Goal: Information Seeking & Learning: Learn about a topic

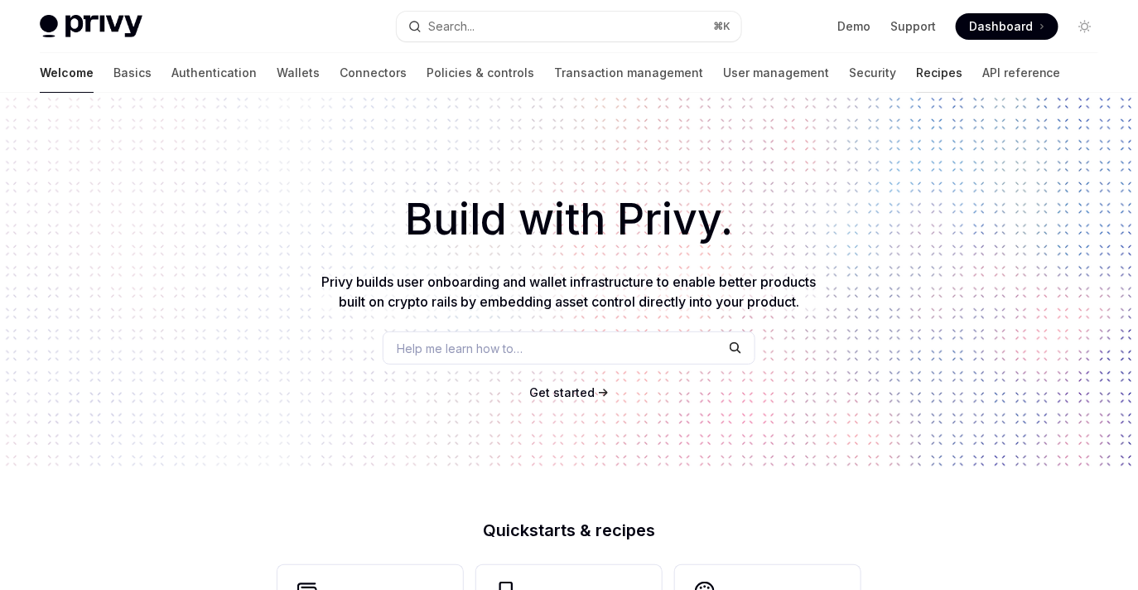
click at [916, 69] on link "Recipes" at bounding box center [939, 73] width 46 height 40
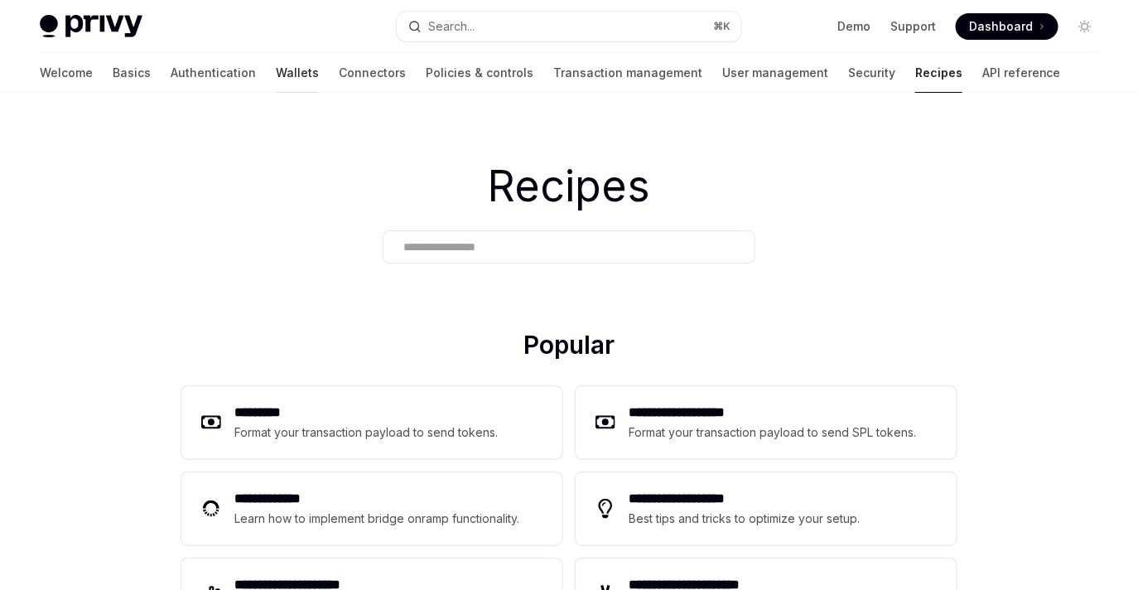
click at [276, 69] on link "Wallets" at bounding box center [297, 73] width 43 height 40
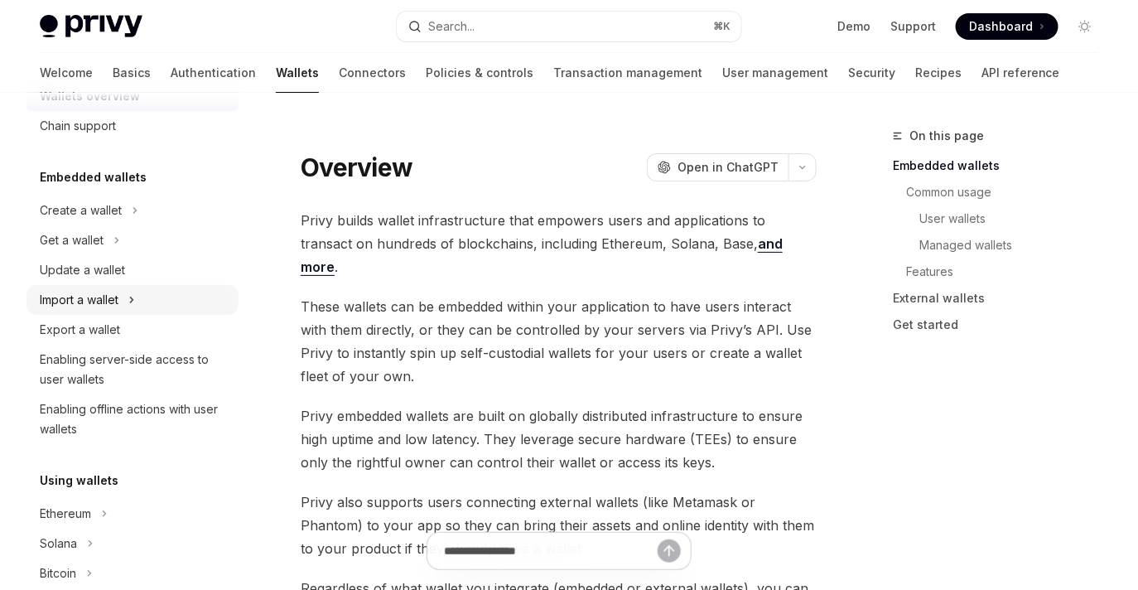
scroll to position [50, 0]
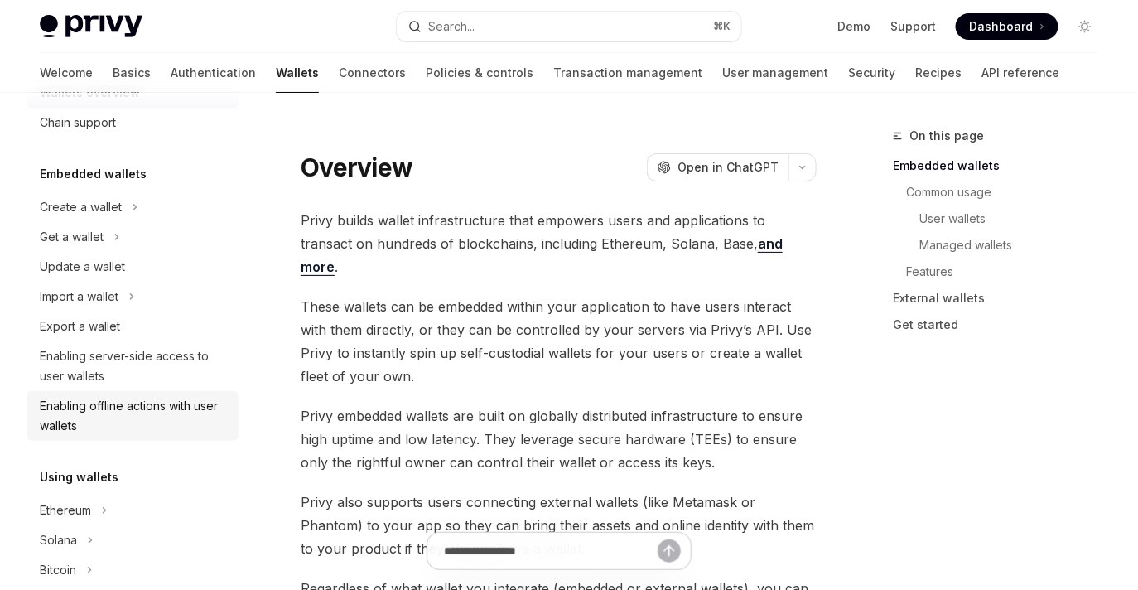
click at [164, 416] on div "Enabling offline actions with user wallets" at bounding box center [134, 416] width 189 height 40
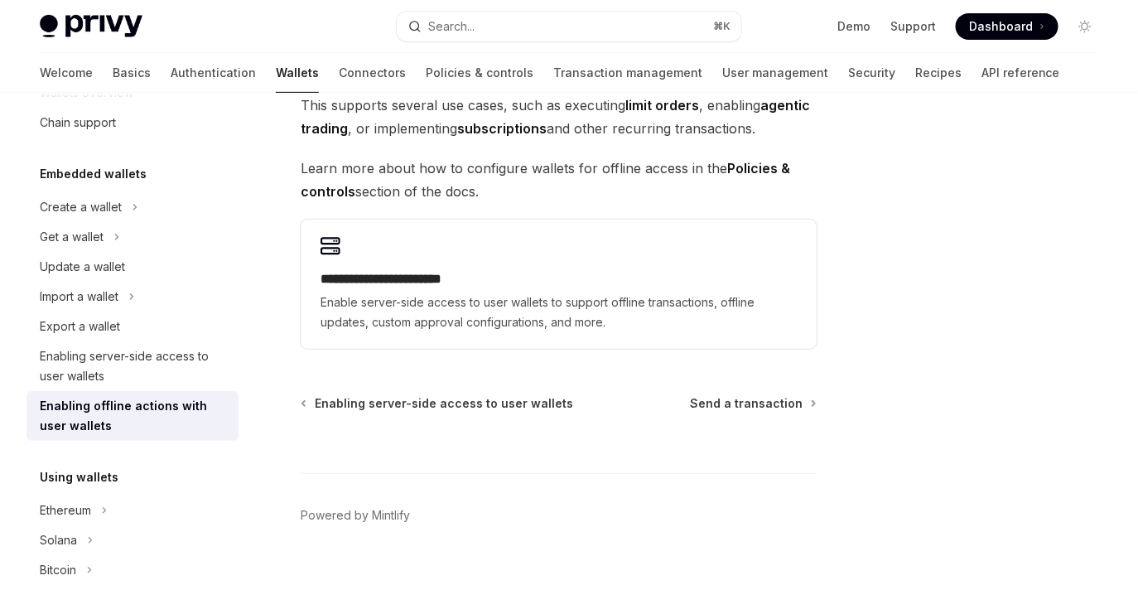
scroll to position [233, 0]
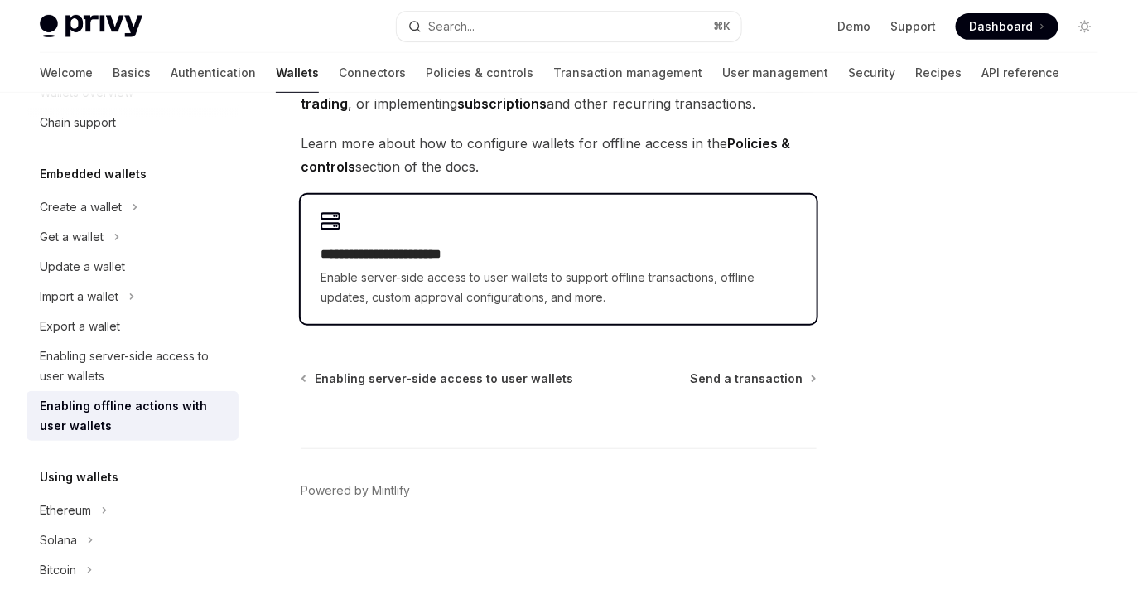
click at [410, 294] on span "Enable server-side access to user wallets to support offline transactions, offl…" at bounding box center [559, 288] width 476 height 40
type textarea "*"
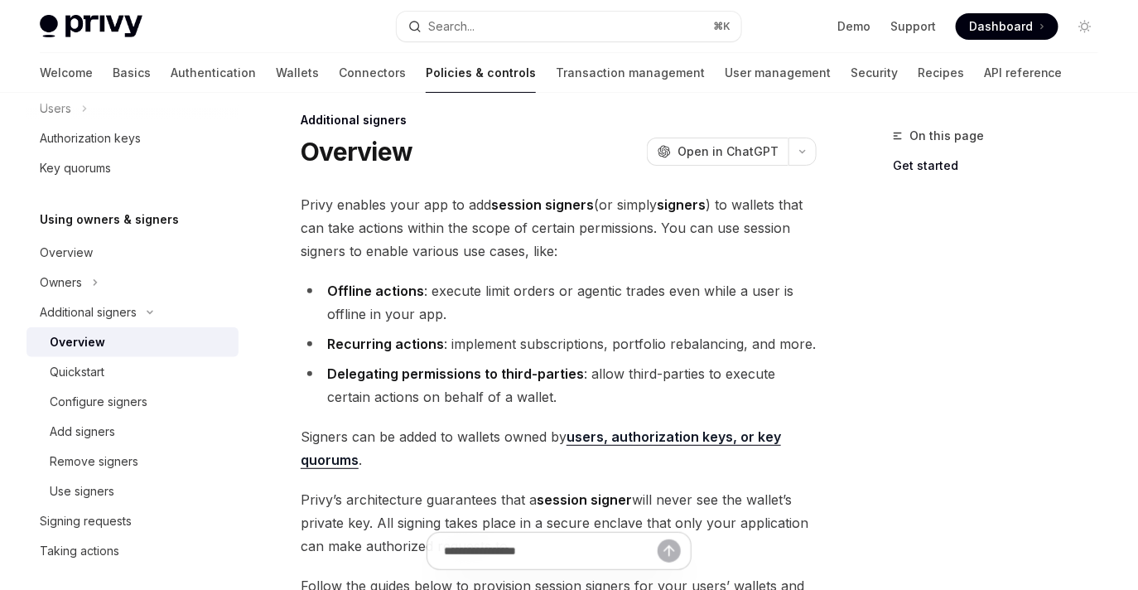
scroll to position [14, 0]
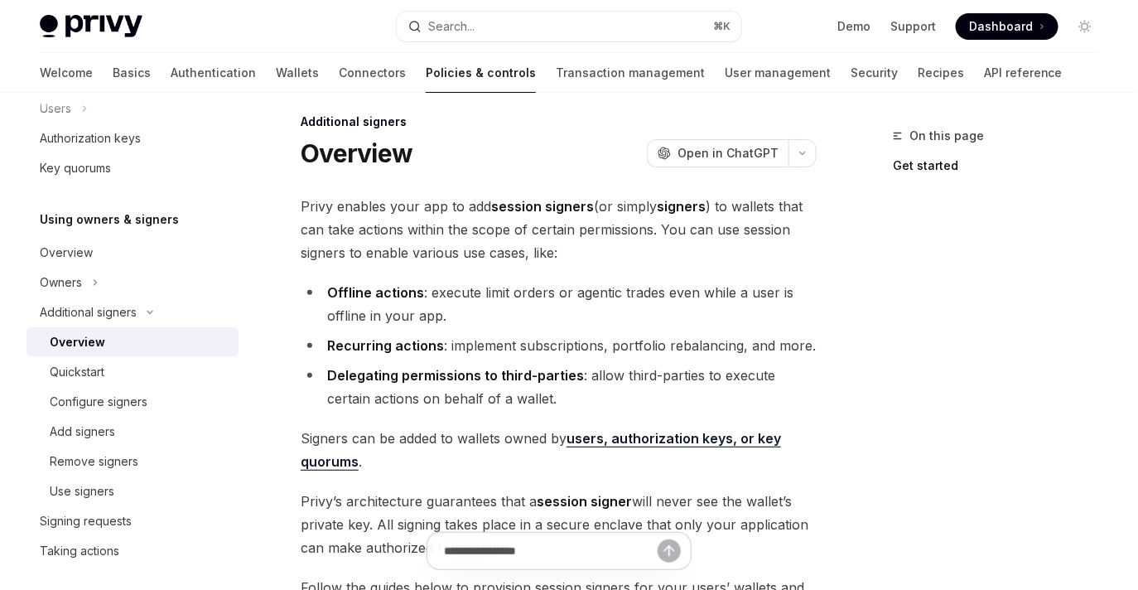
click at [367, 310] on li "Offline actions : execute limit orders or agentic trades even while a user is o…" at bounding box center [559, 304] width 516 height 46
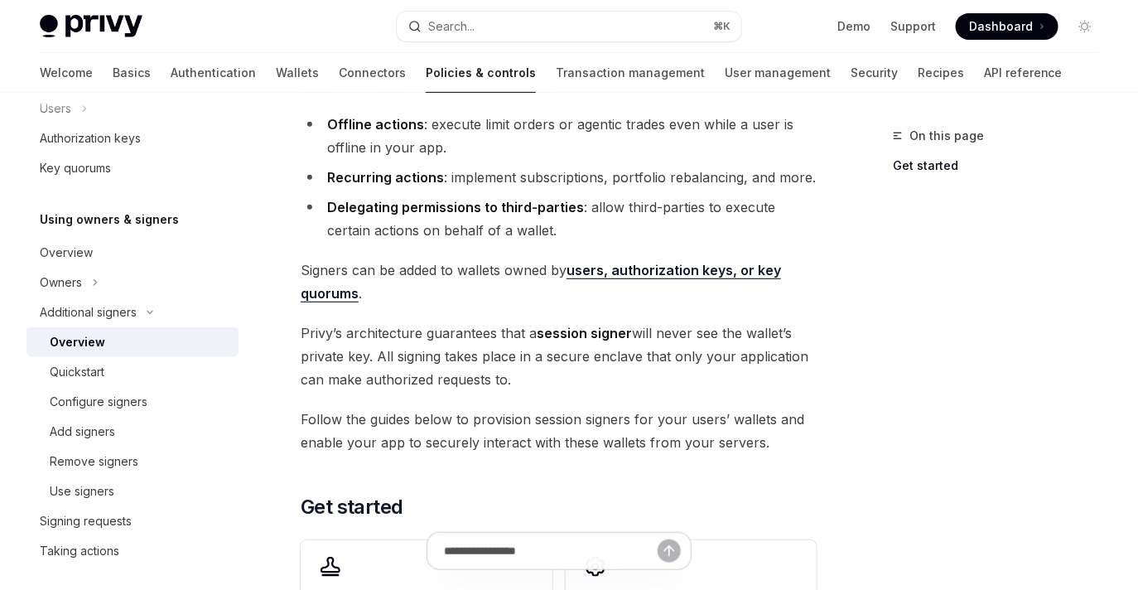
scroll to position [182, 0]
click at [640, 346] on span "[PERSON_NAME]’s architecture guarantees that a session signer will never see th…" at bounding box center [559, 356] width 516 height 70
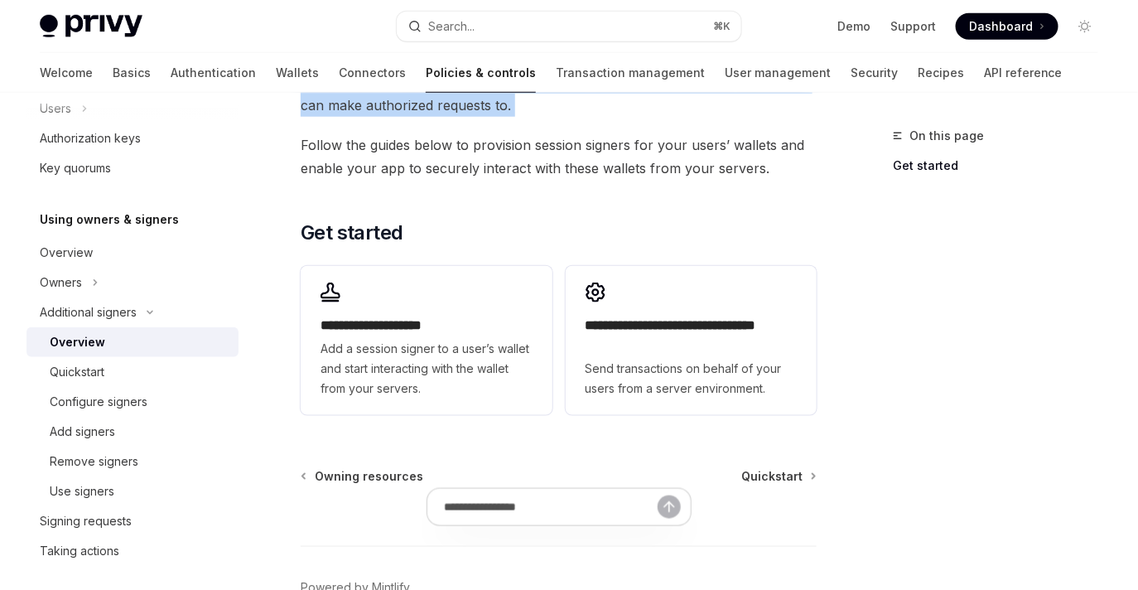
scroll to position [466, 0]
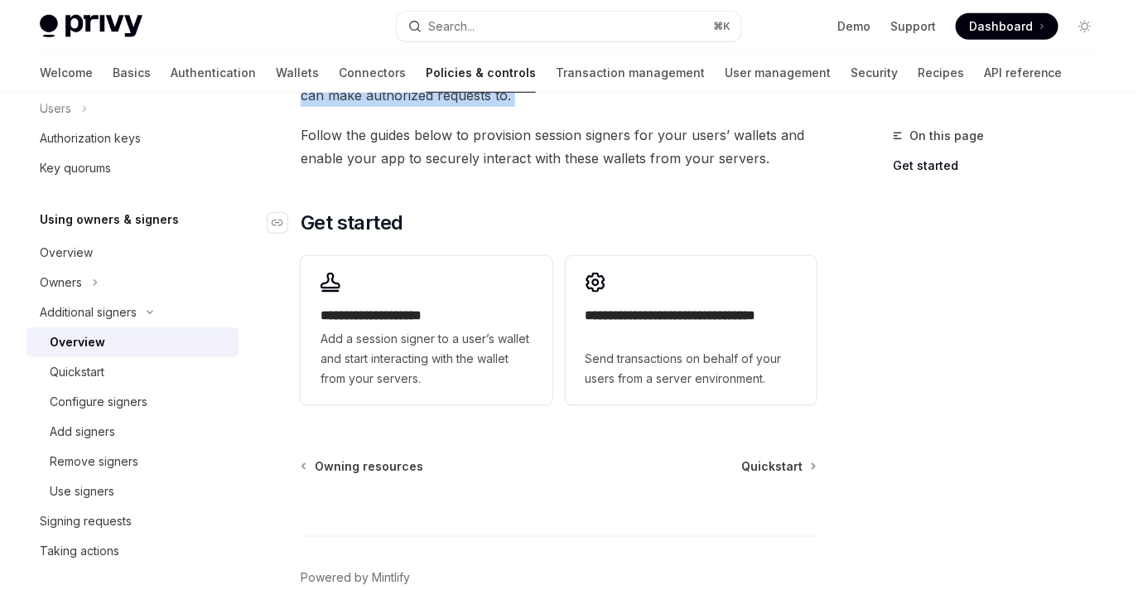
click at [629, 225] on h2 "​ Get started" at bounding box center [559, 223] width 516 height 27
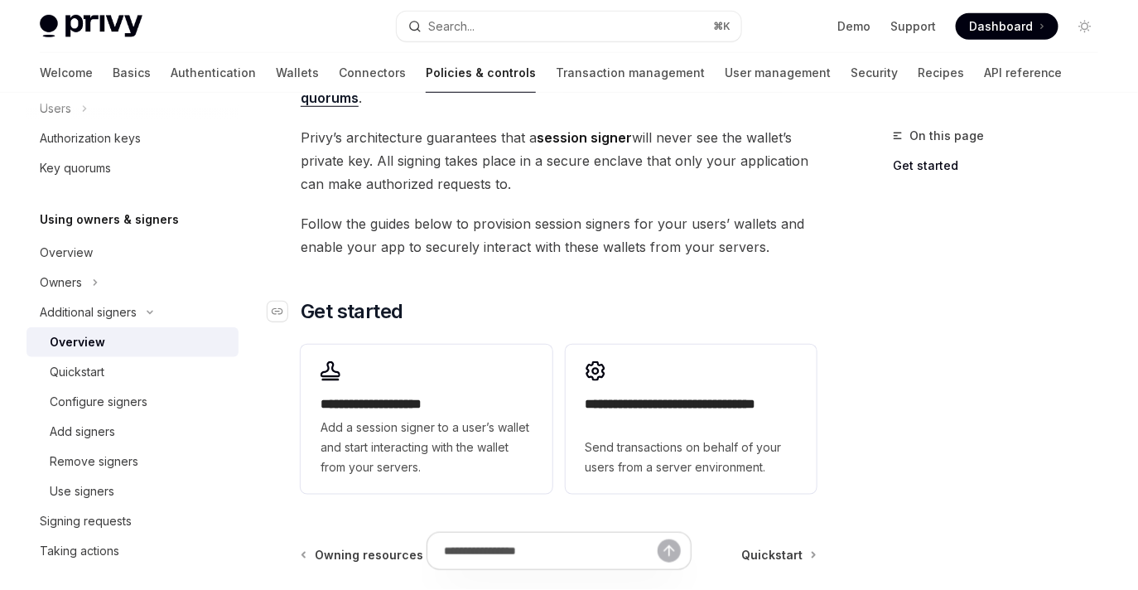
scroll to position [330, 0]
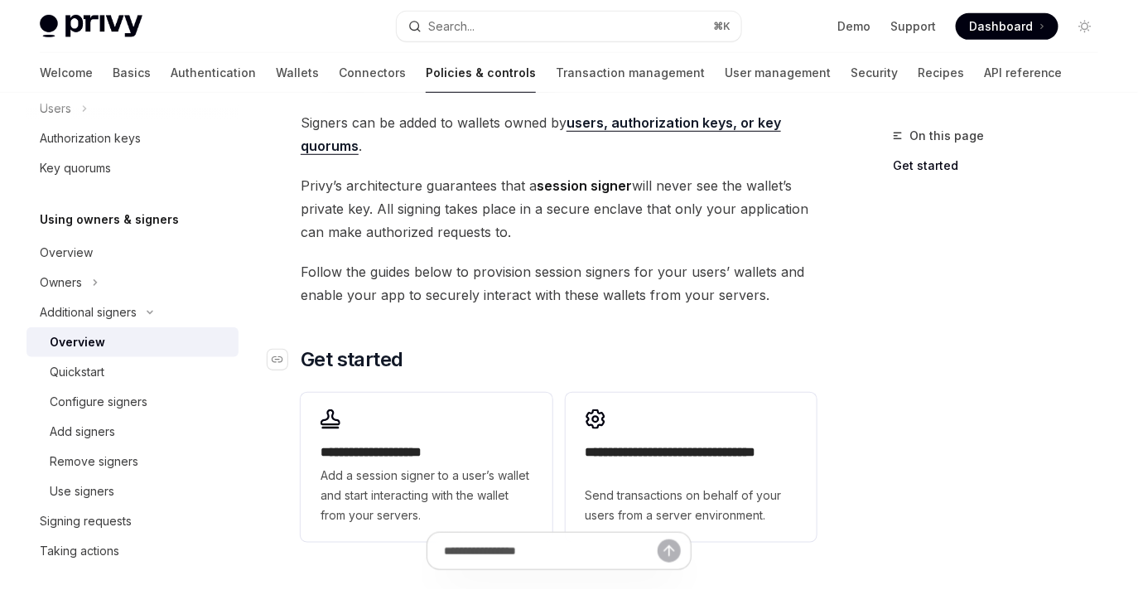
click at [629, 225] on span "[PERSON_NAME]’s architecture guarantees that a session signer will never see th…" at bounding box center [559, 209] width 516 height 70
click at [640, 215] on span "[PERSON_NAME]’s architecture guarantees that a session signer will never see th…" at bounding box center [559, 209] width 516 height 70
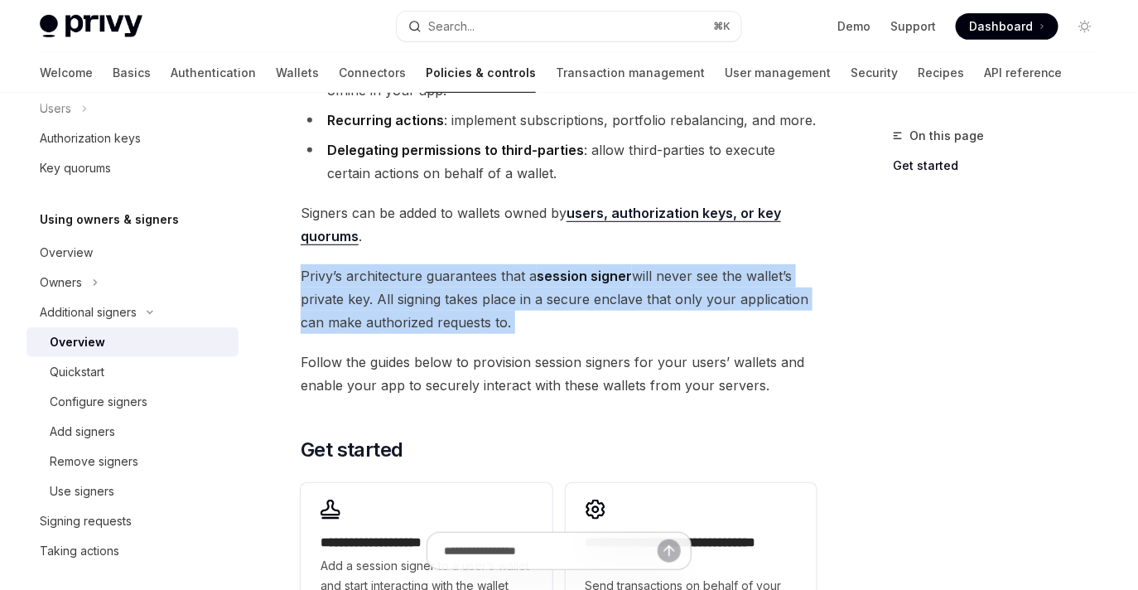
scroll to position [79, 0]
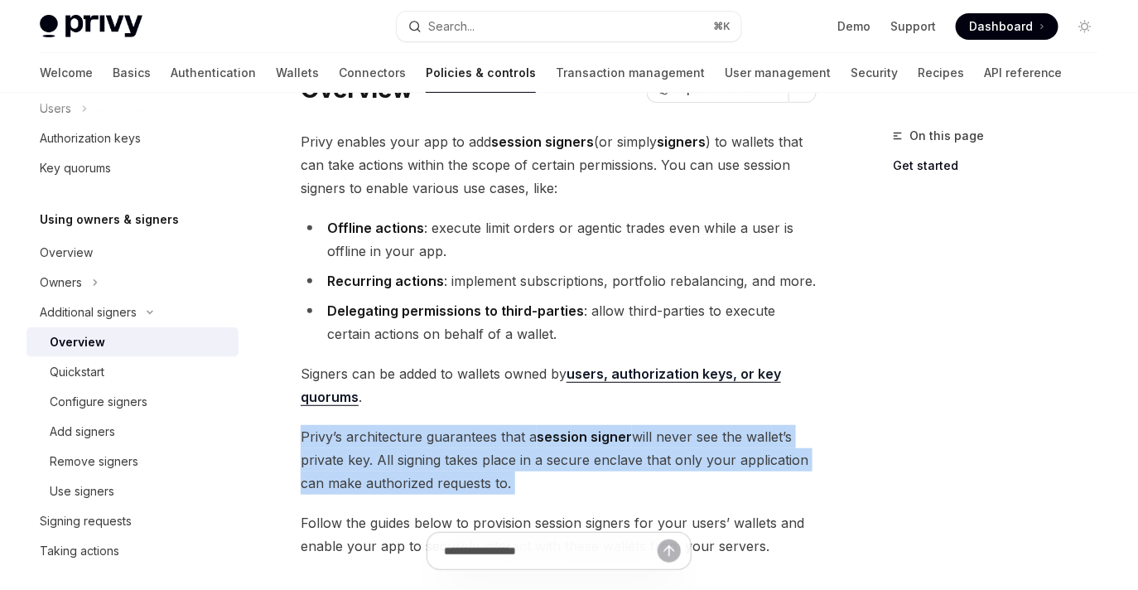
click at [636, 228] on li "Offline actions : execute limit orders or agentic trades even while a user is o…" at bounding box center [559, 239] width 516 height 46
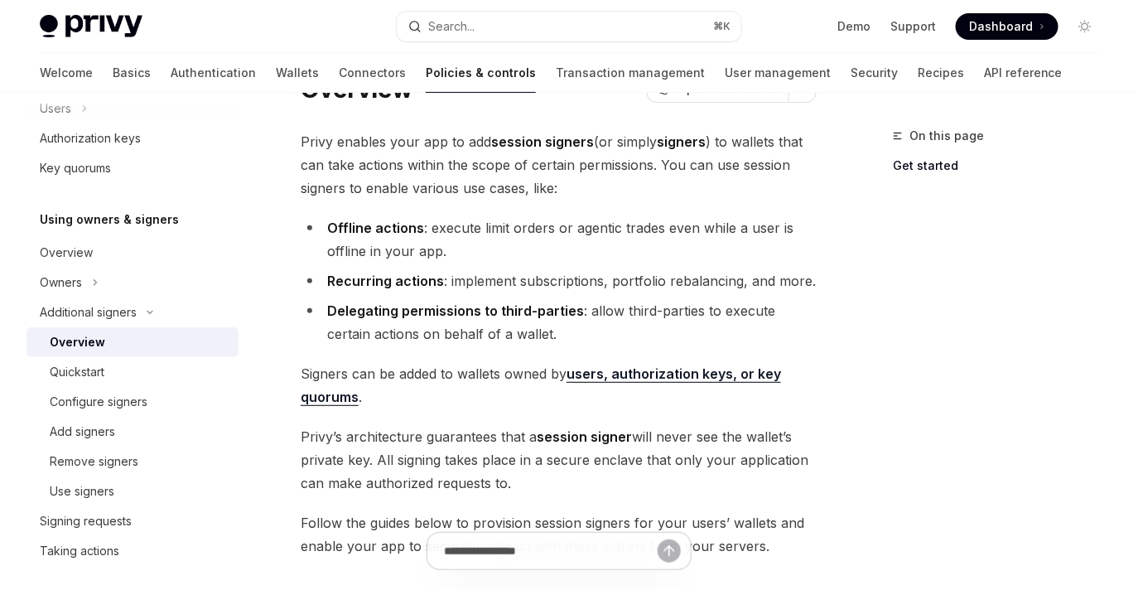
click at [636, 228] on li "Offline actions : execute limit orders or agentic trades even while a user is o…" at bounding box center [559, 239] width 516 height 46
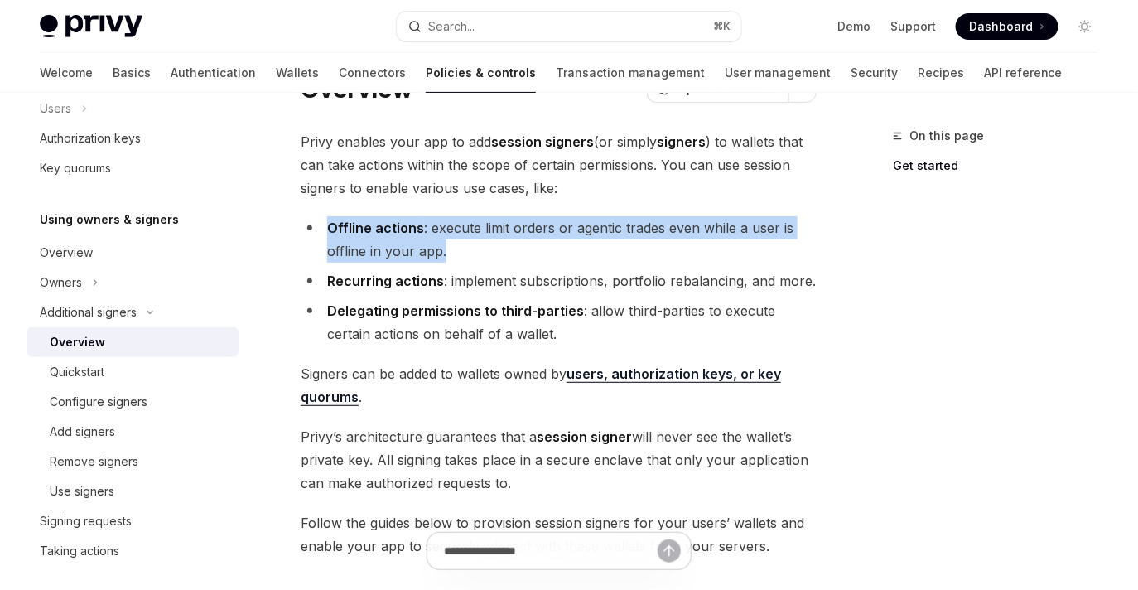
click at [620, 275] on li "Recurring actions : implement subscriptions, portfolio rebalancing, and more." at bounding box center [559, 280] width 516 height 23
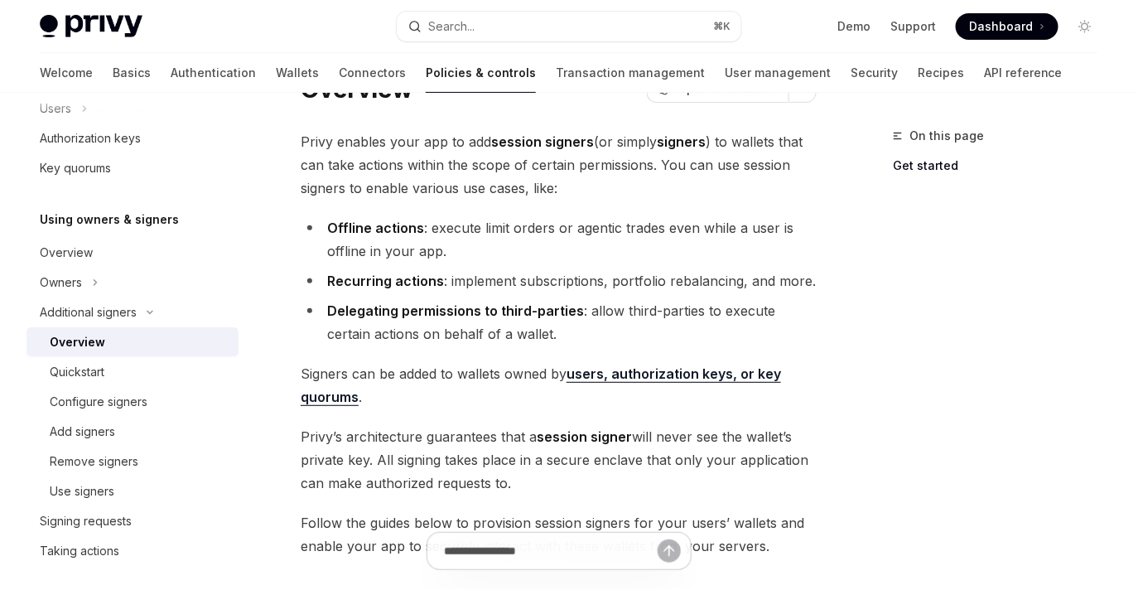
click at [620, 275] on li "Recurring actions : implement subscriptions, portfolio rebalancing, and more." at bounding box center [559, 280] width 516 height 23
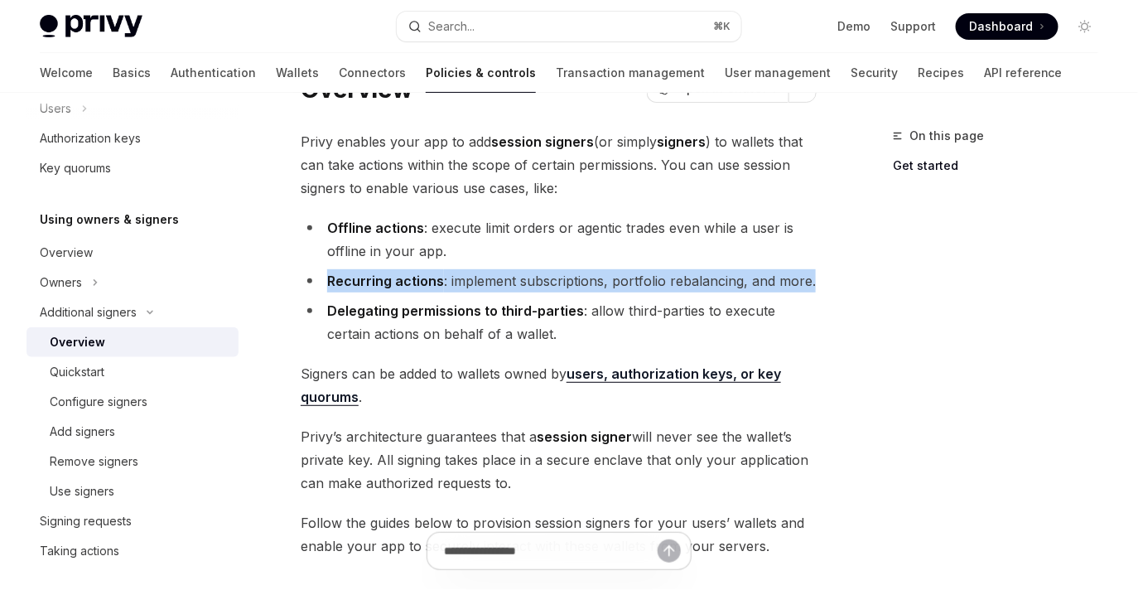
click at [614, 311] on li "Delegating permissions to third-parties : allow third-parties to execute certai…" at bounding box center [559, 322] width 516 height 46
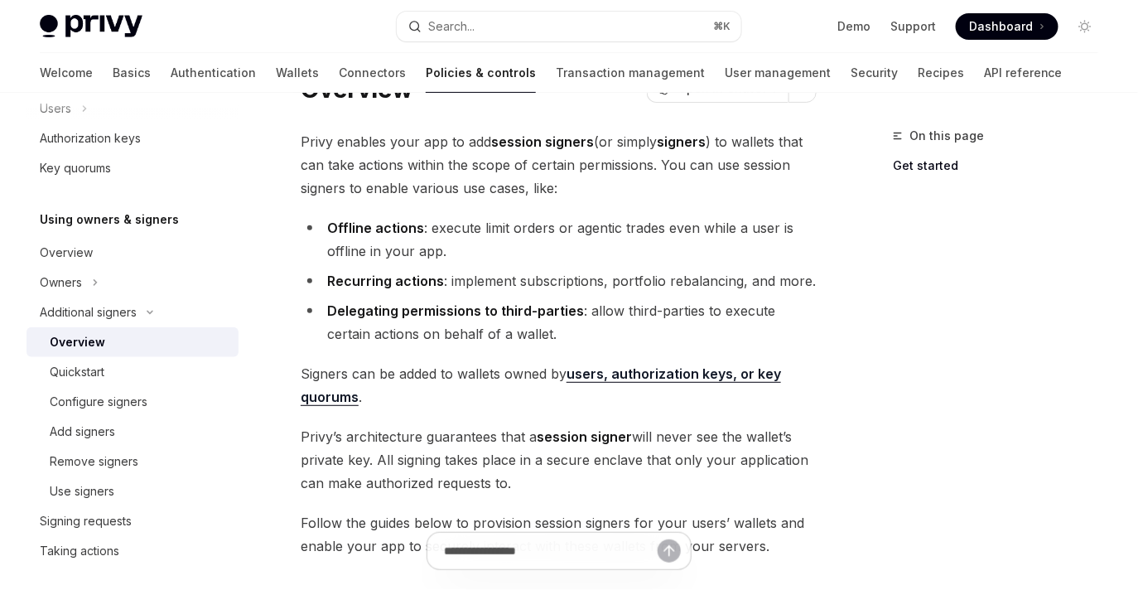
click at [614, 311] on li "Delegating permissions to third-parties : allow third-parties to execute certai…" at bounding box center [559, 322] width 516 height 46
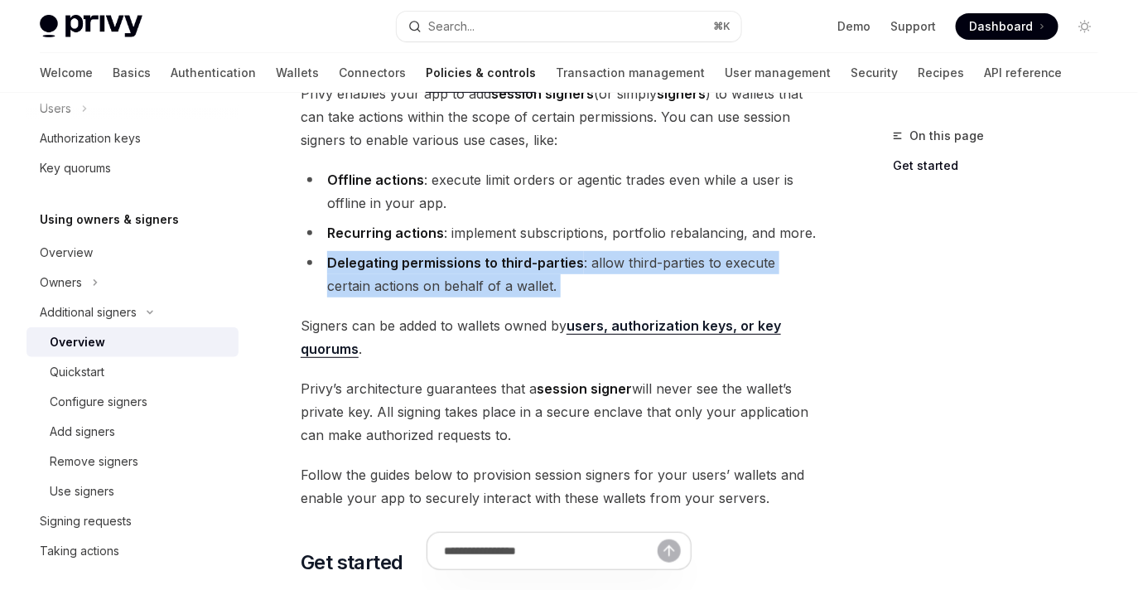
scroll to position [129, 0]
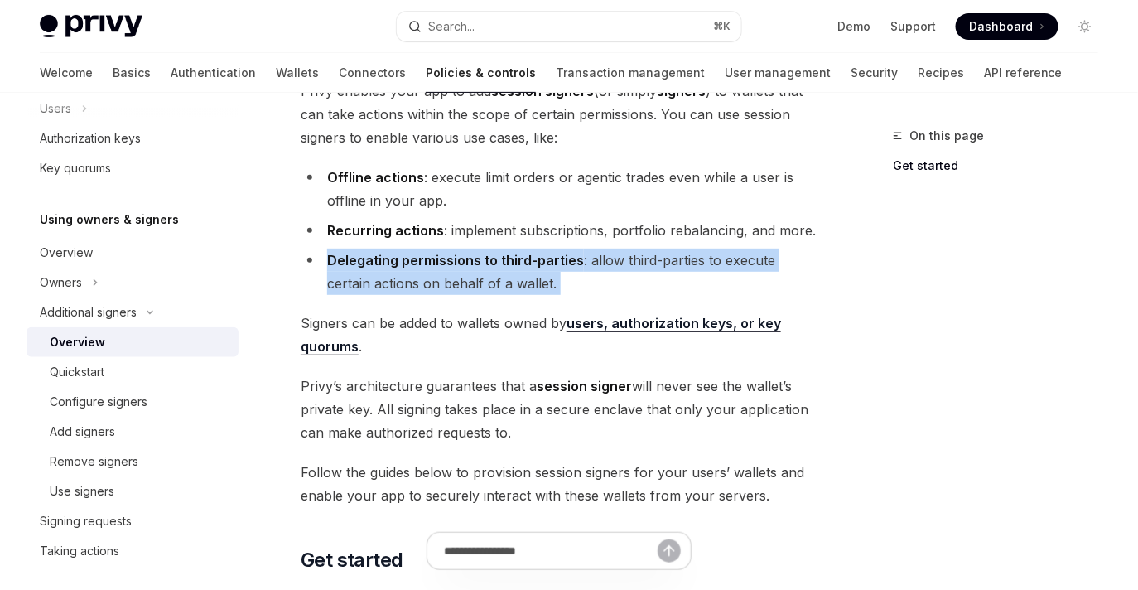
click at [490, 334] on span "Signers can be added to wallets owned by users, authorization keys, or key quor…" at bounding box center [559, 334] width 516 height 46
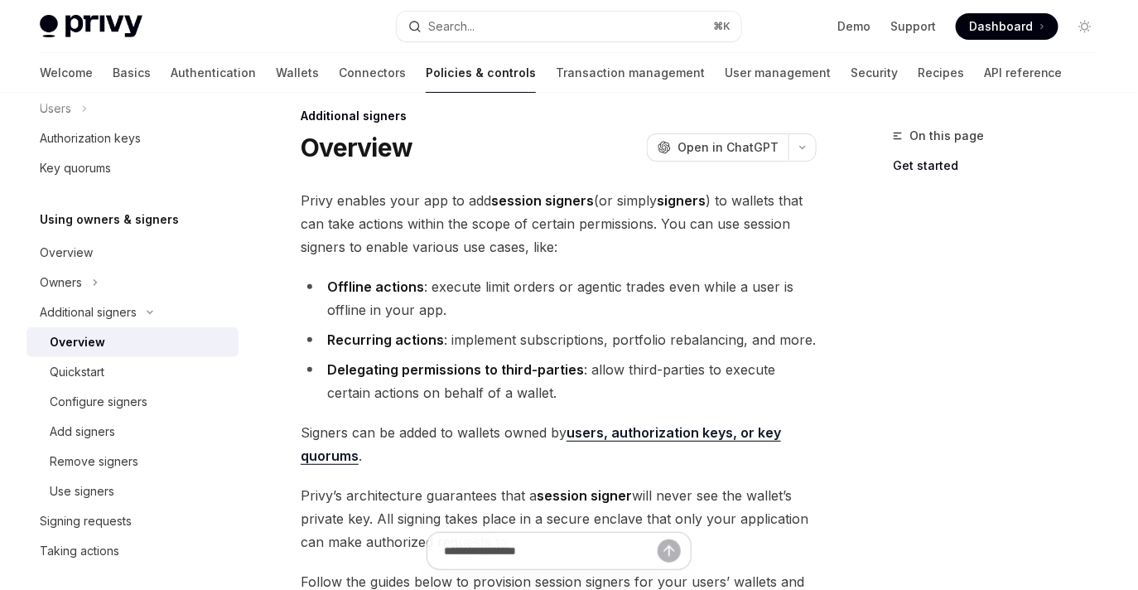
scroll to position [0, 0]
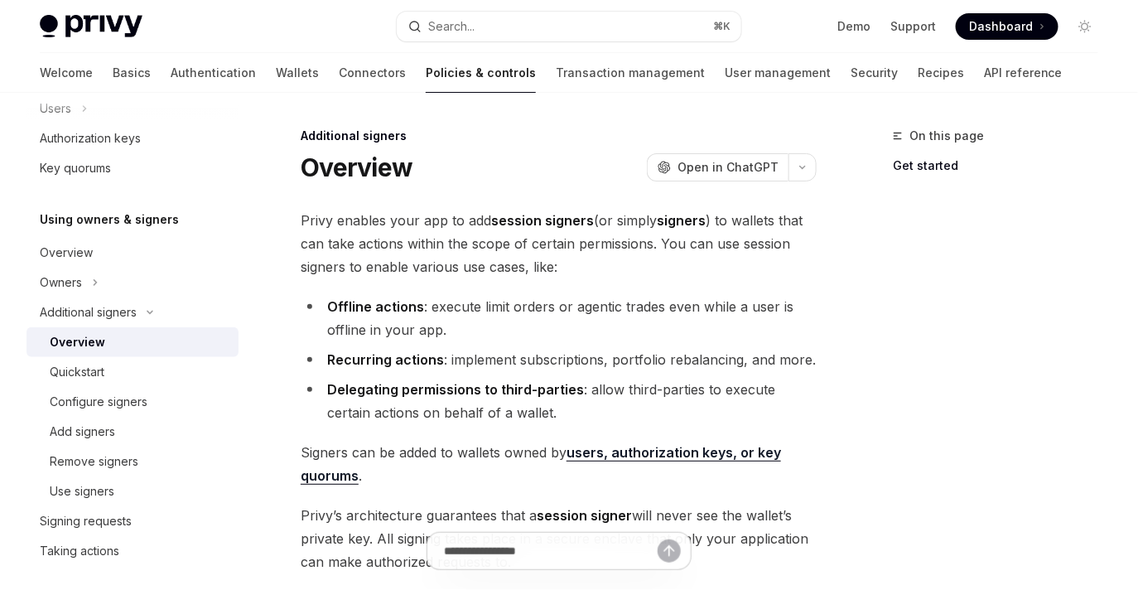
click at [541, 292] on div "**********" at bounding box center [559, 543] width 516 height 669
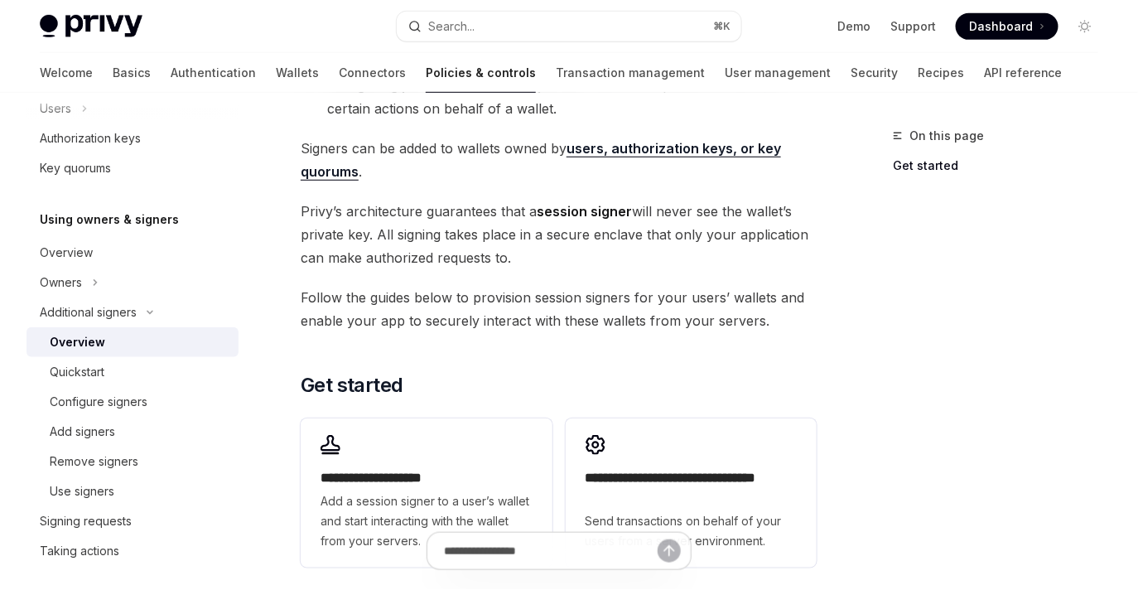
scroll to position [344, 0]
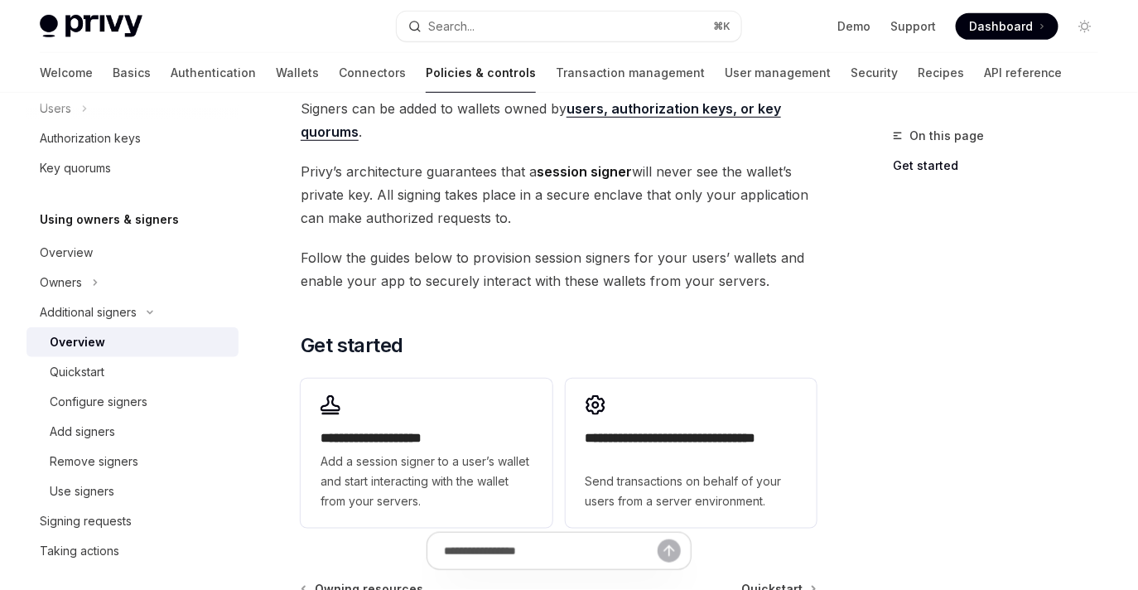
click at [586, 246] on span "Follow the guides below to provision session signers for your users’ wallets an…" at bounding box center [559, 269] width 516 height 46
click at [461, 181] on span "[PERSON_NAME]’s architecture guarantees that a session signer will never see th…" at bounding box center [559, 195] width 516 height 70
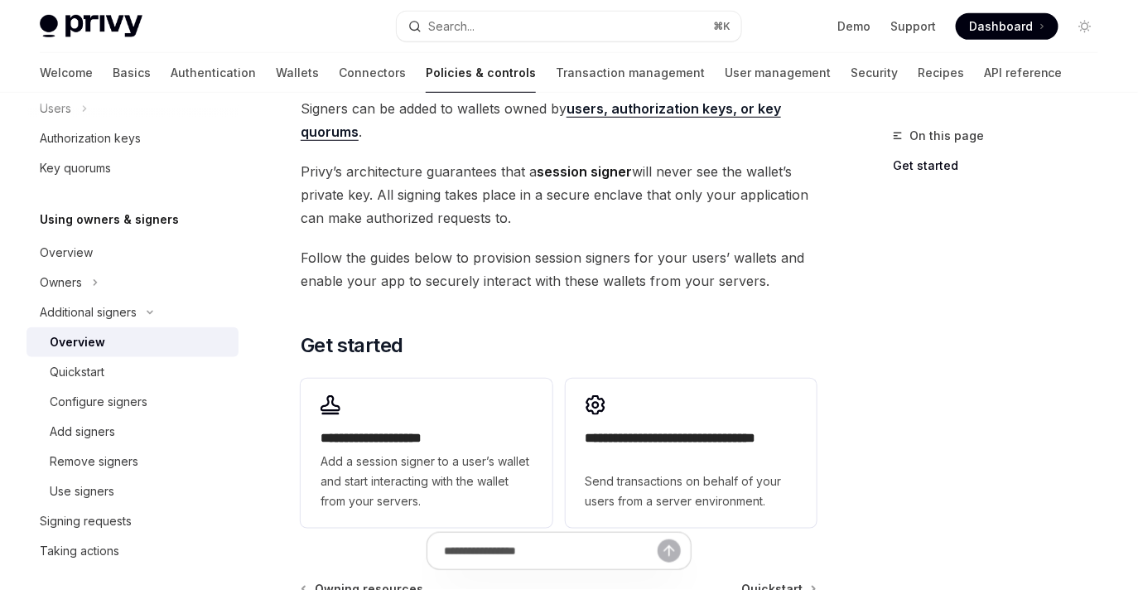
click at [467, 249] on span "Follow the guides below to provision session signers for your users’ wallets an…" at bounding box center [559, 269] width 516 height 46
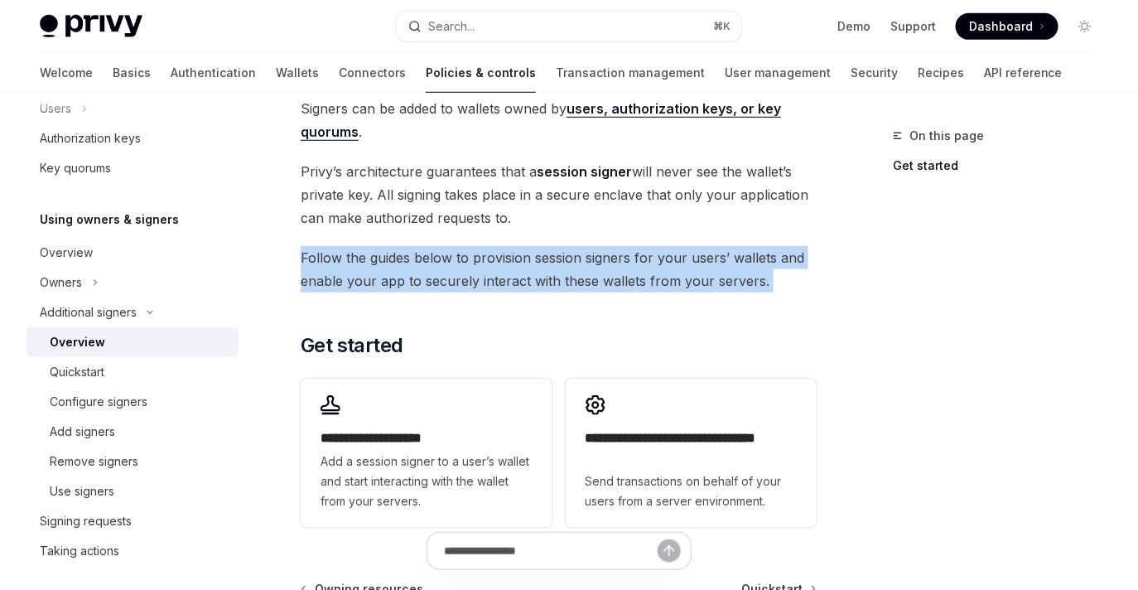
click at [516, 110] on span "Signers can be added to wallets owned by users, authorization keys, or key quor…" at bounding box center [559, 120] width 516 height 46
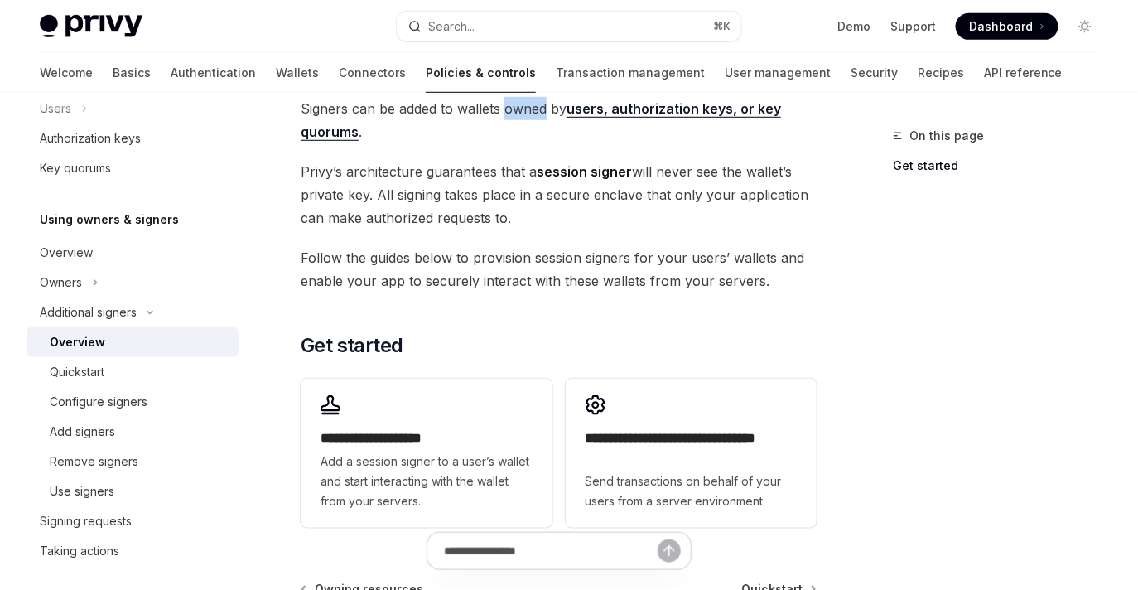
click at [516, 110] on span "Signers can be added to wallets owned by users, authorization keys, or key quor…" at bounding box center [559, 120] width 516 height 46
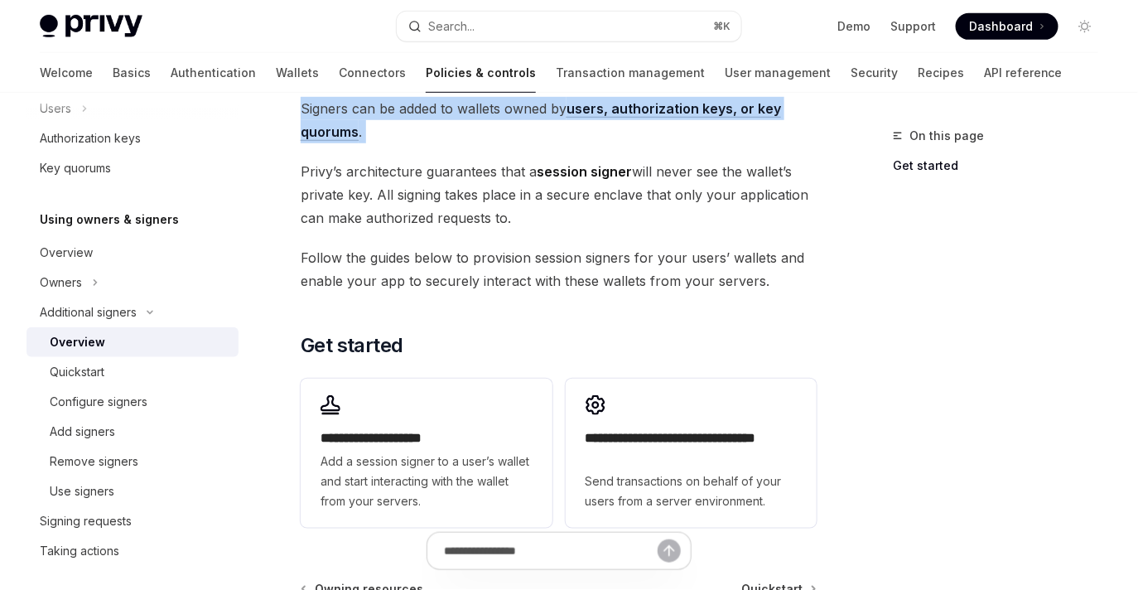
click at [498, 191] on span "[PERSON_NAME]’s architecture guarantees that a session signer will never see th…" at bounding box center [559, 195] width 516 height 70
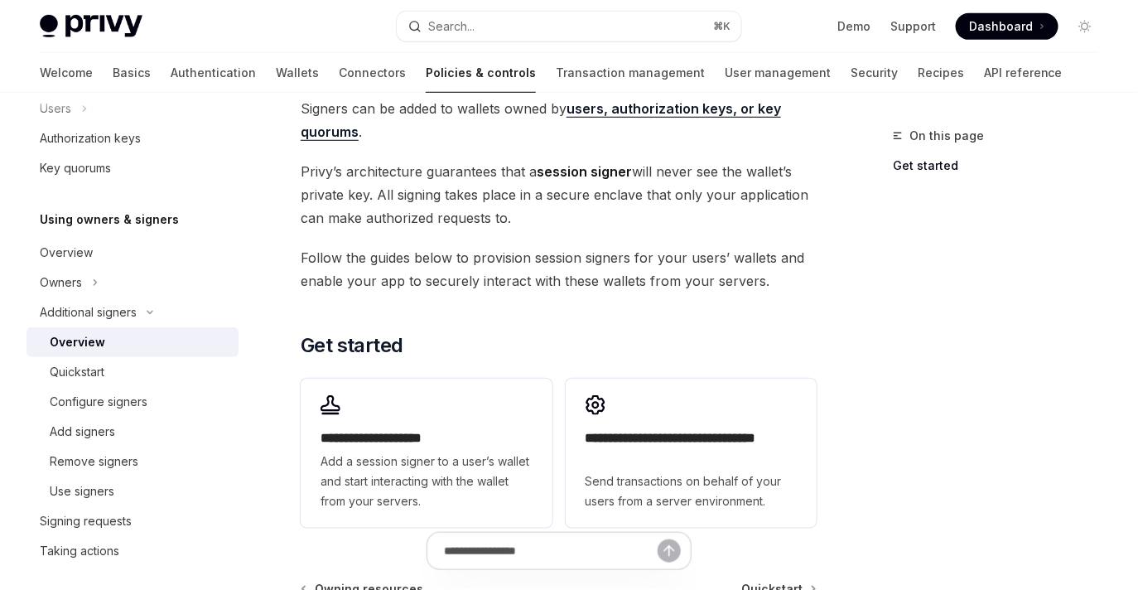
click at [498, 191] on span "[PERSON_NAME]’s architecture guarantees that a session signer will never see th…" at bounding box center [559, 195] width 516 height 70
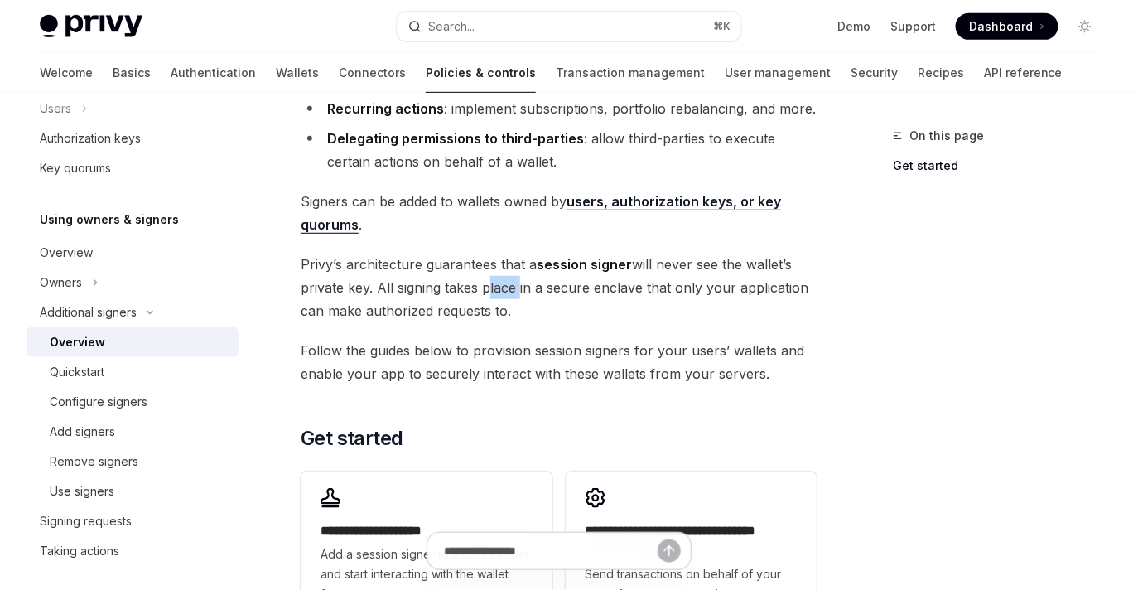
scroll to position [165, 0]
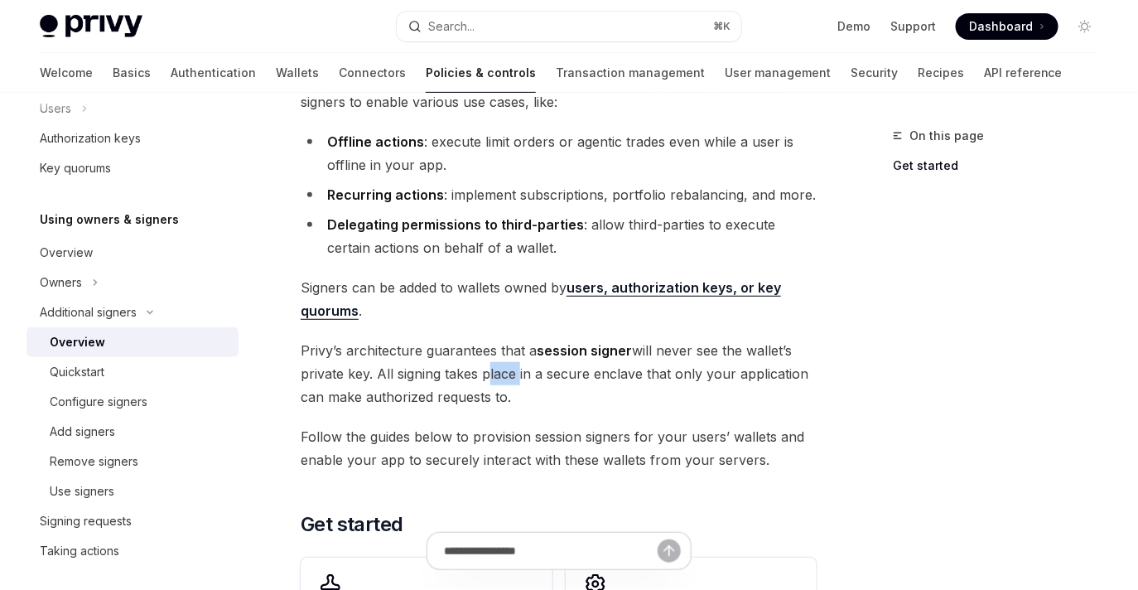
click at [499, 195] on li "Recurring actions : implement subscriptions, portfolio rebalancing, and more." at bounding box center [559, 194] width 516 height 23
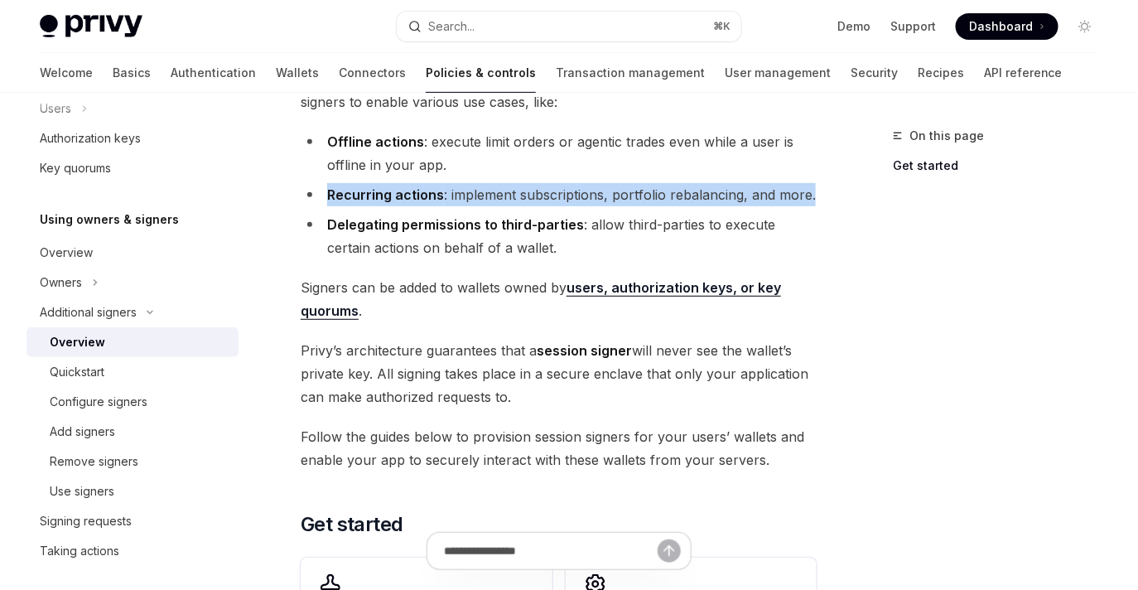
click at [506, 256] on li "Delegating permissions to third-parties : allow third-parties to execute certai…" at bounding box center [559, 236] width 516 height 46
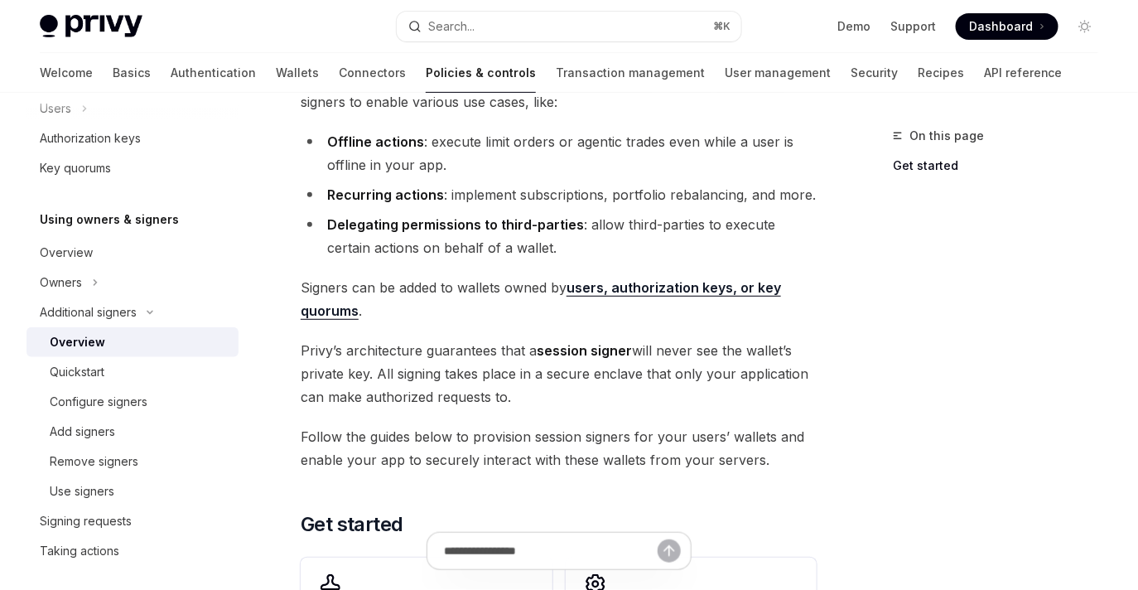
click at [506, 256] on li "Delegating permissions to third-parties : allow third-parties to execute certai…" at bounding box center [559, 236] width 516 height 46
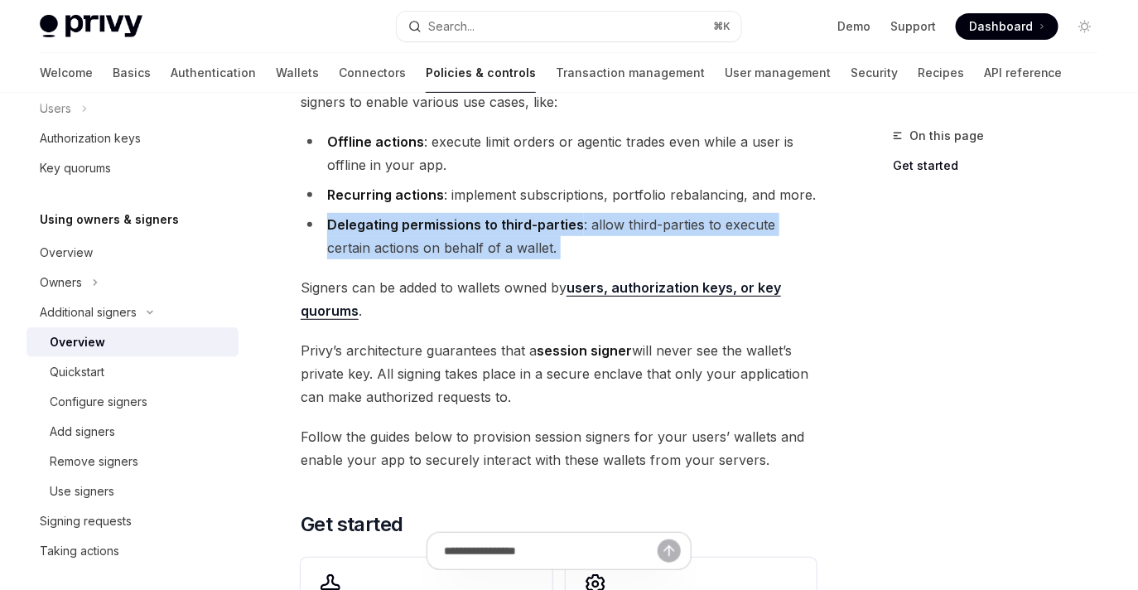
click at [490, 340] on span "[PERSON_NAME]’s architecture guarantees that a session signer will never see th…" at bounding box center [559, 374] width 516 height 70
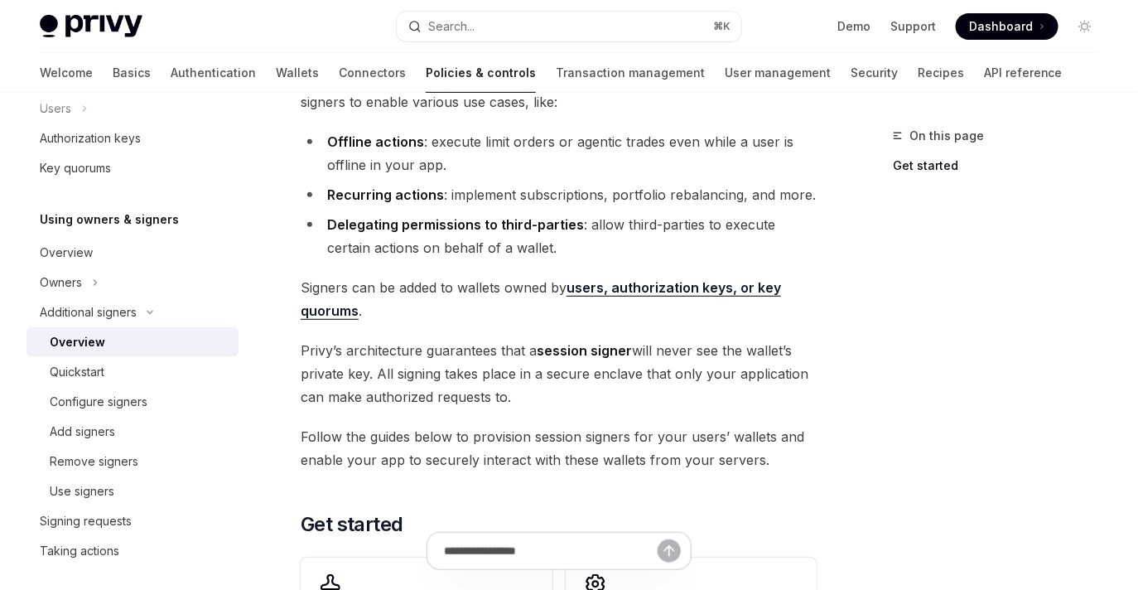
click at [490, 360] on span "[PERSON_NAME]’s architecture guarantees that a session signer will never see th…" at bounding box center [559, 374] width 516 height 70
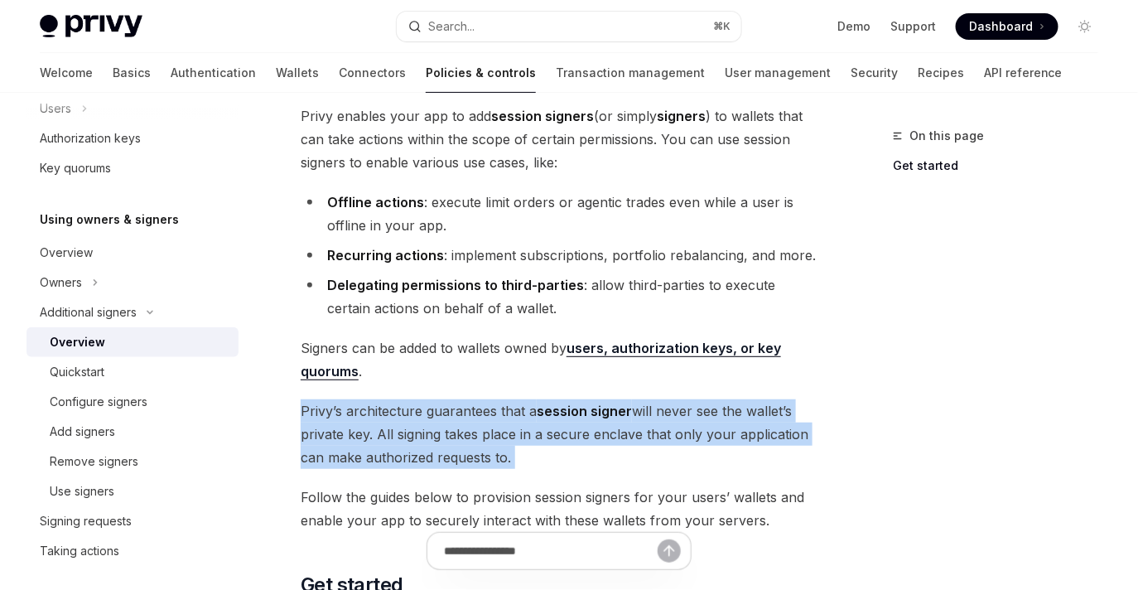
scroll to position [0, 0]
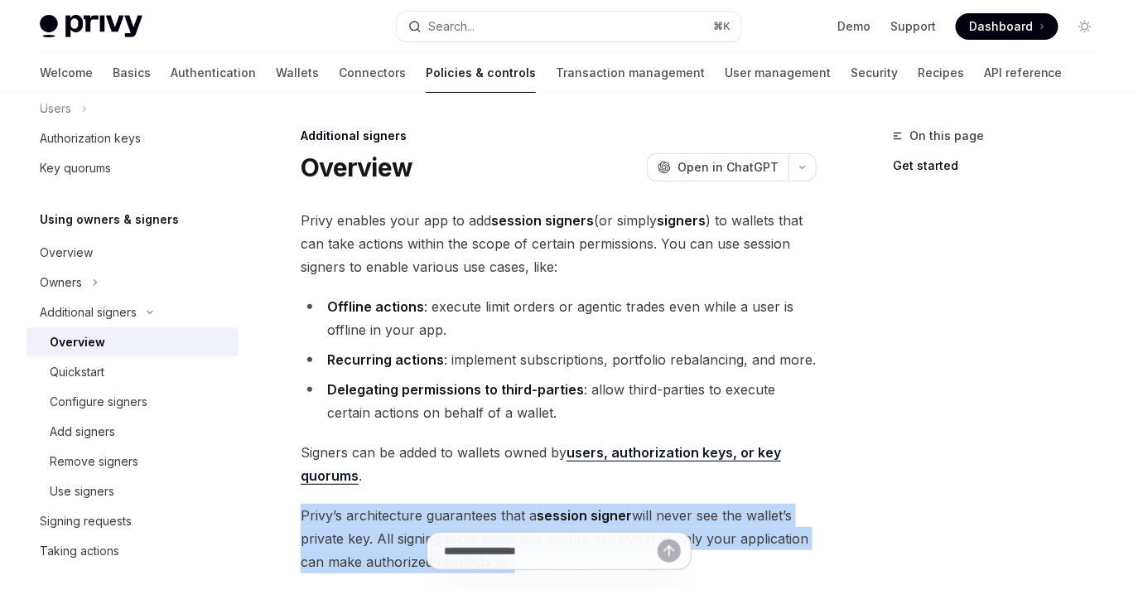
click at [628, 299] on li "Offline actions : execute limit orders or agentic trades even while a user is o…" at bounding box center [559, 318] width 516 height 46
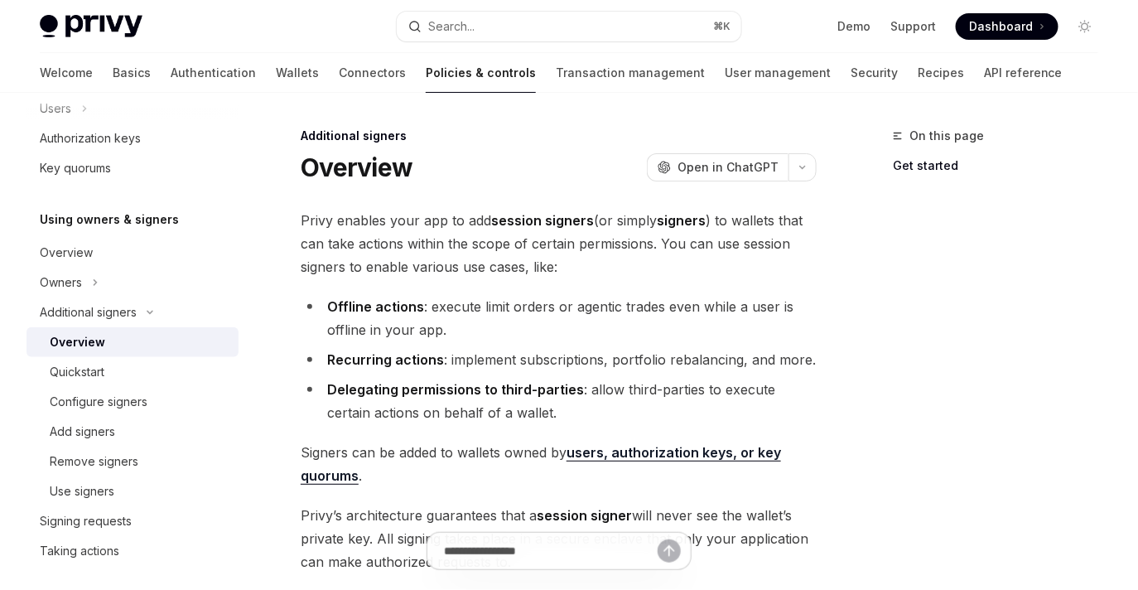
click at [628, 299] on li "Offline actions : execute limit orders or agentic trades even while a user is o…" at bounding box center [559, 318] width 516 height 46
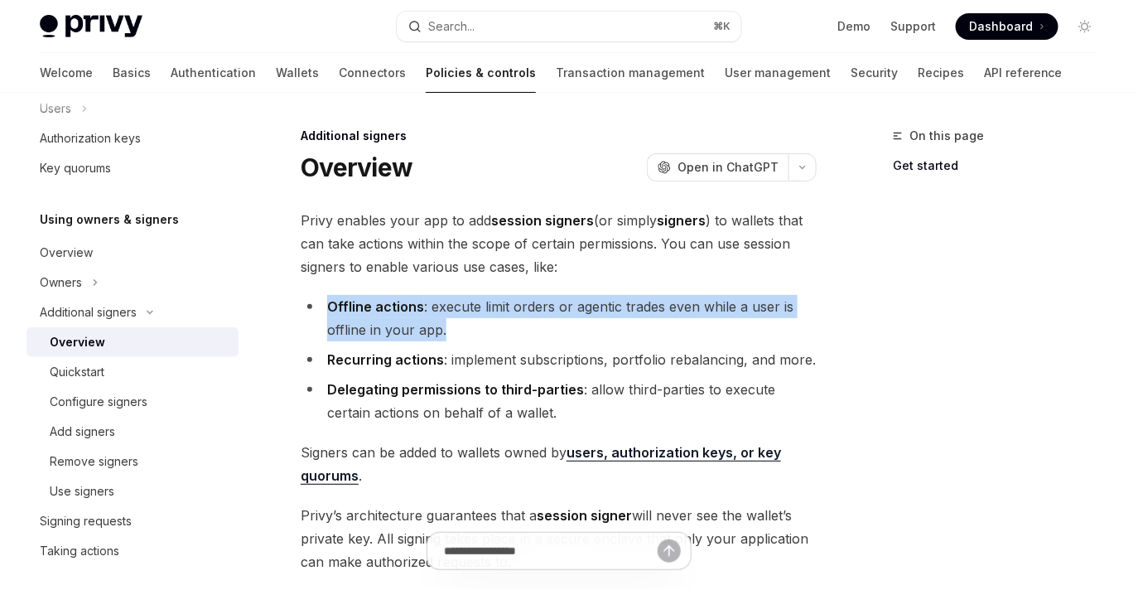
click at [601, 358] on li "Recurring actions : implement subscriptions, portfolio rebalancing, and more." at bounding box center [559, 359] width 516 height 23
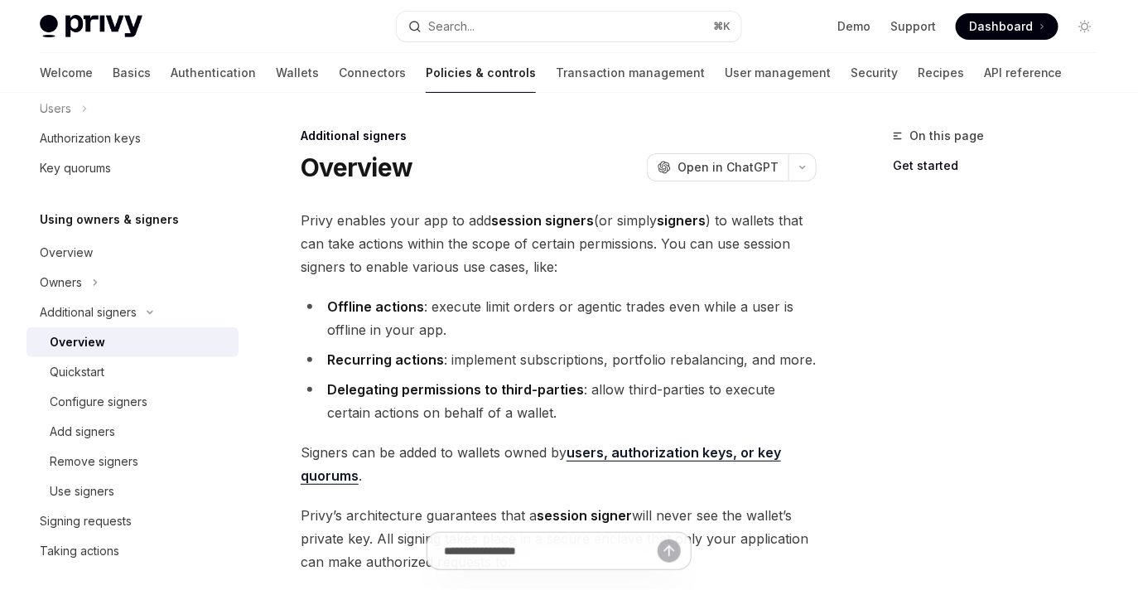
click at [601, 358] on li "Recurring actions : implement subscriptions, portfolio rebalancing, and more." at bounding box center [559, 359] width 516 height 23
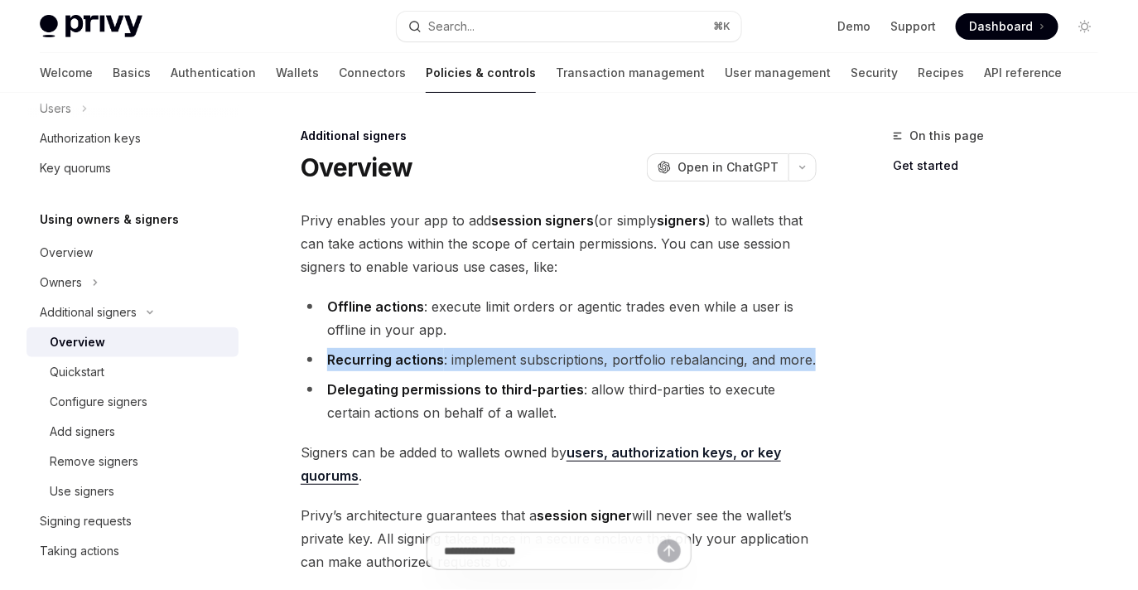
click at [604, 393] on li "Delegating permissions to third-parties : allow third-parties to execute certai…" at bounding box center [559, 401] width 516 height 46
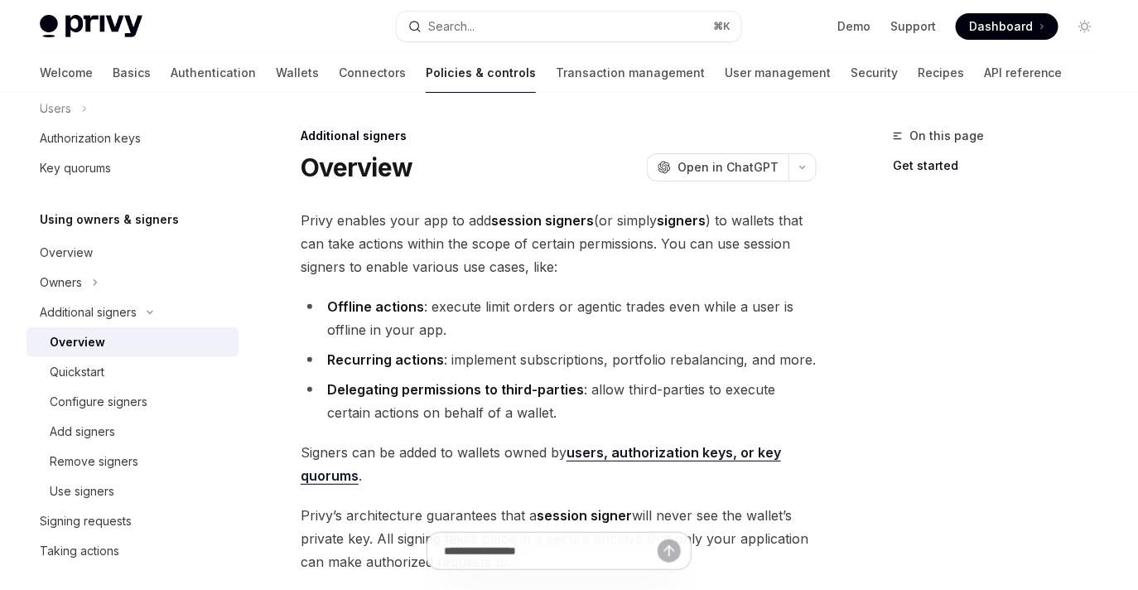
click at [604, 393] on li "Delegating permissions to third-parties : allow third-parties to execute certai…" at bounding box center [559, 401] width 516 height 46
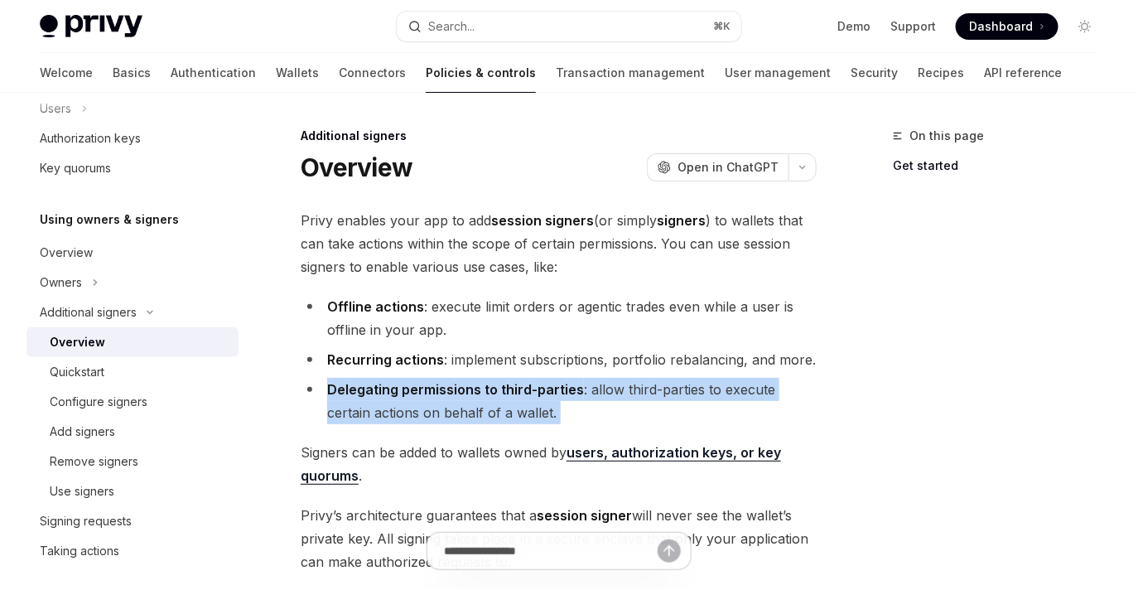
click at [518, 224] on strong "session signers" at bounding box center [542, 220] width 103 height 17
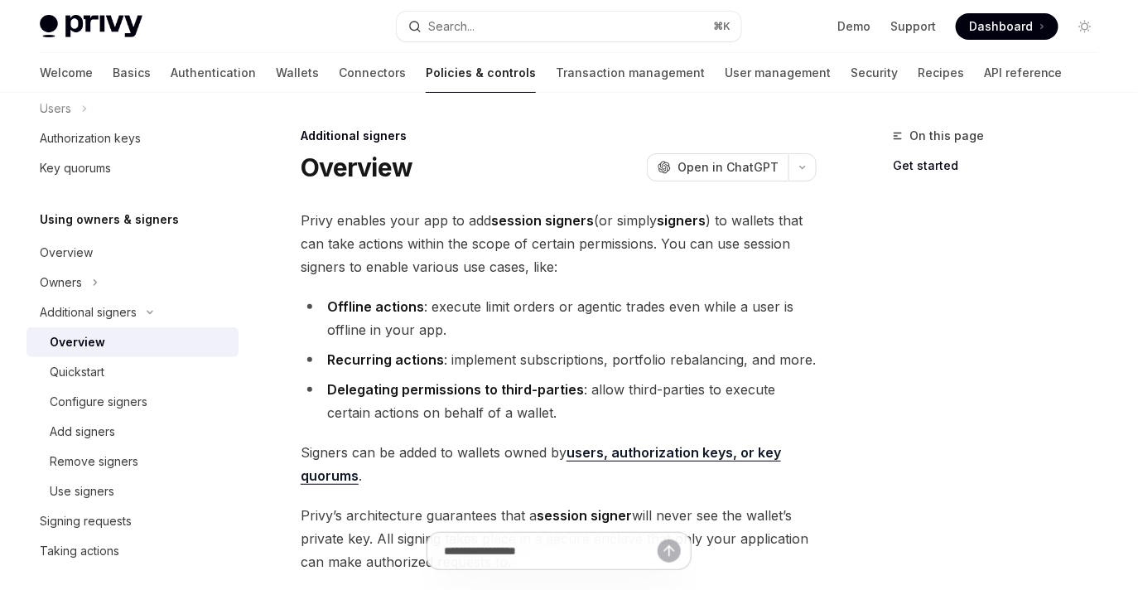
click at [518, 224] on strong "session signers" at bounding box center [542, 220] width 103 height 17
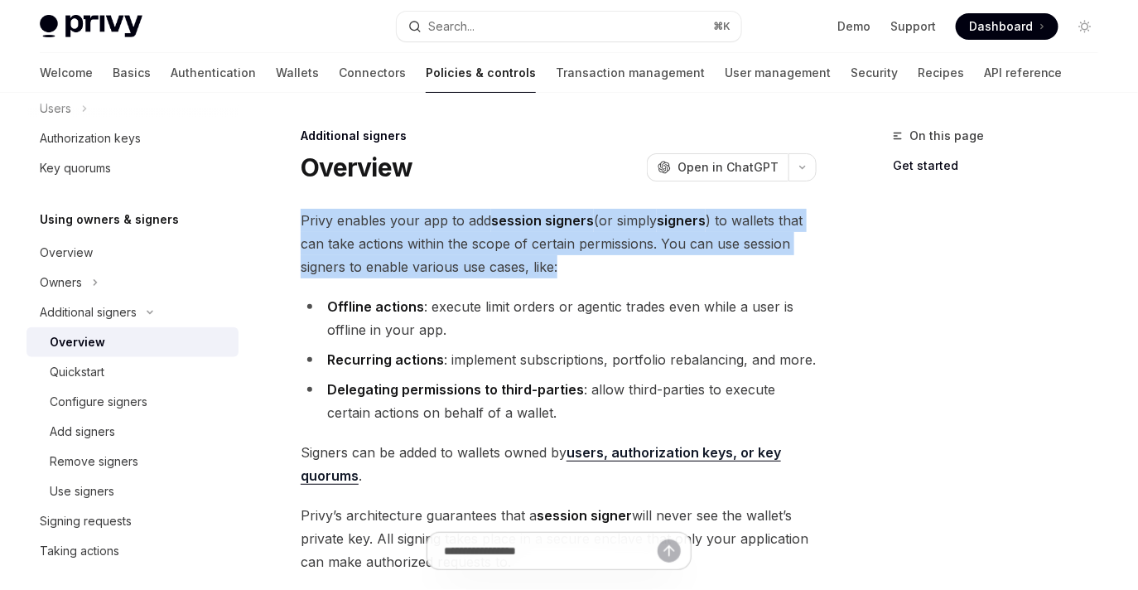
click at [488, 250] on span "Privy enables your app to add session signers (or simply signers ) to wallets t…" at bounding box center [559, 244] width 516 height 70
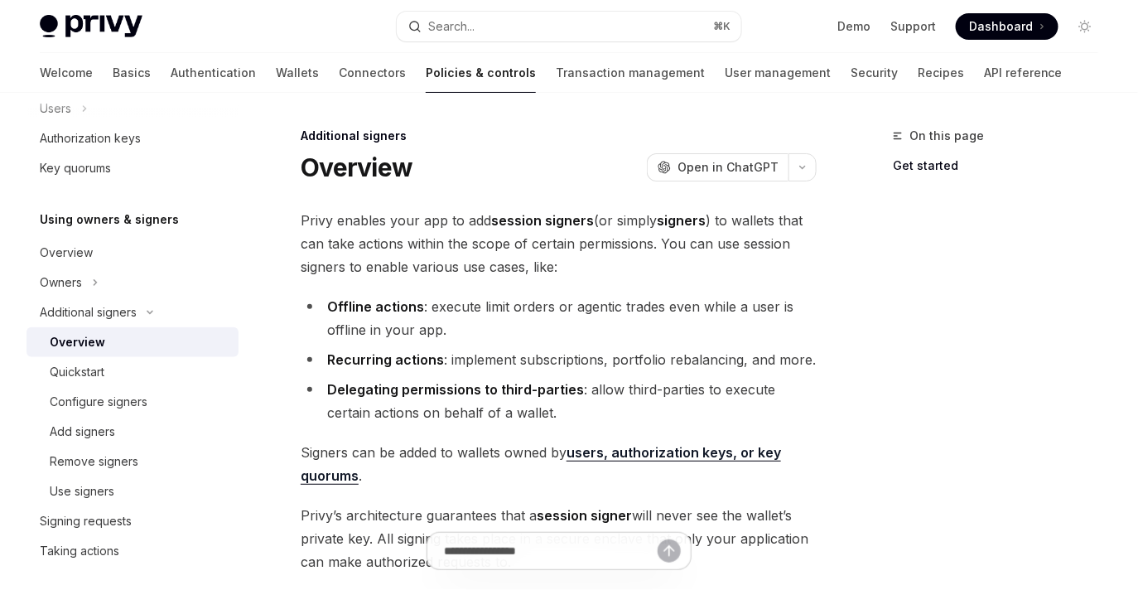
click at [488, 250] on span "Privy enables your app to add session signers (or simply signers ) to wallets t…" at bounding box center [559, 244] width 516 height 70
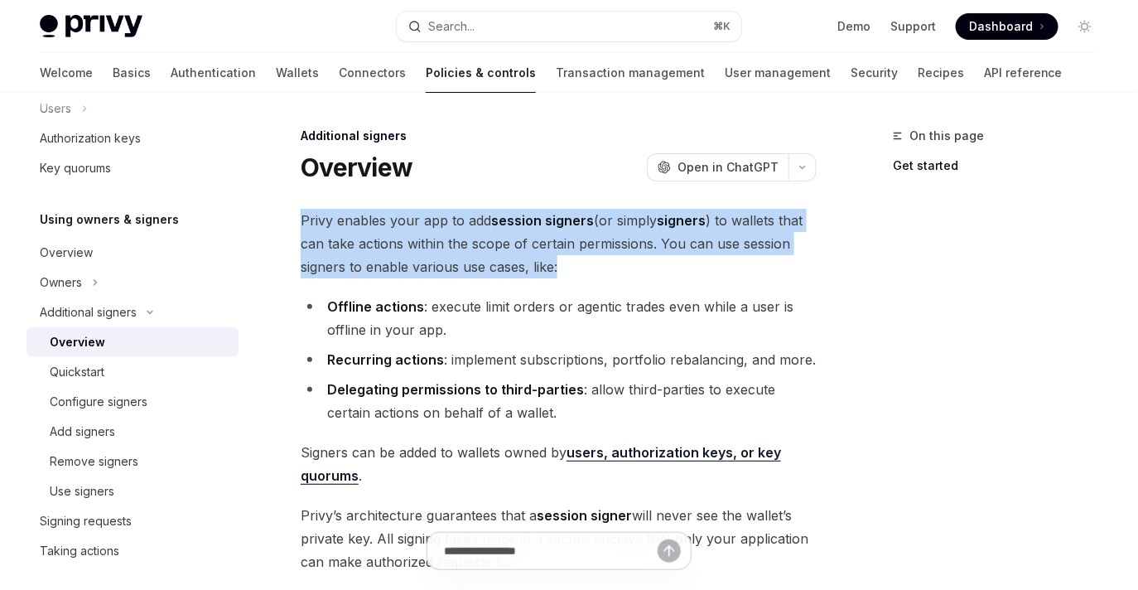
click at [505, 336] on li "Offline actions : execute limit orders or agentic trades even while a user is o…" at bounding box center [559, 318] width 516 height 46
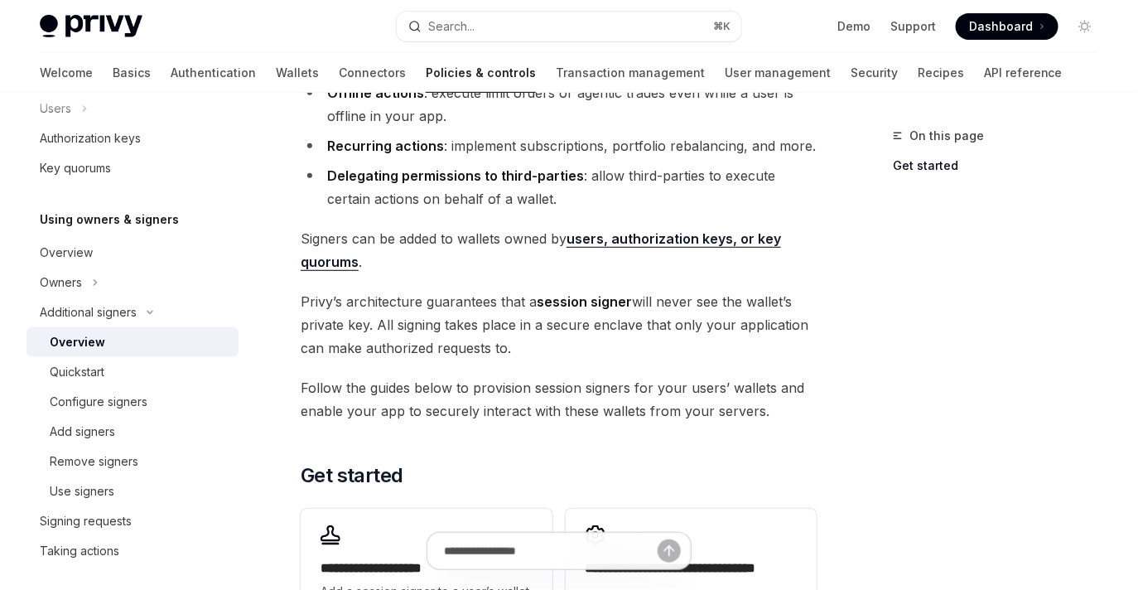
scroll to position [220, 0]
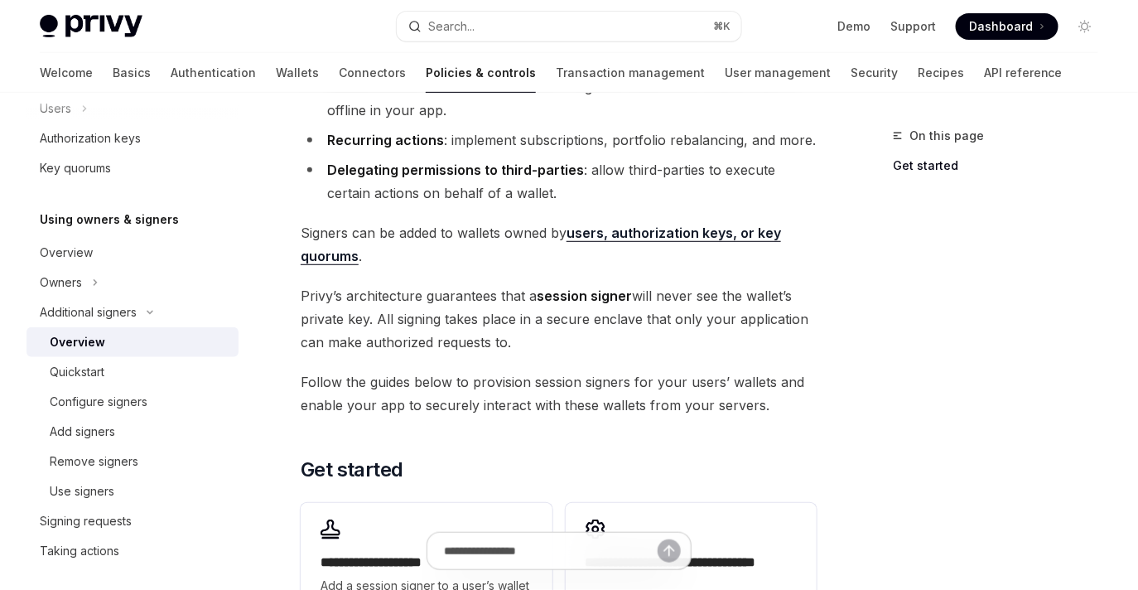
click at [505, 336] on span "[PERSON_NAME]’s architecture guarantees that a session signer will never see th…" at bounding box center [559, 319] width 516 height 70
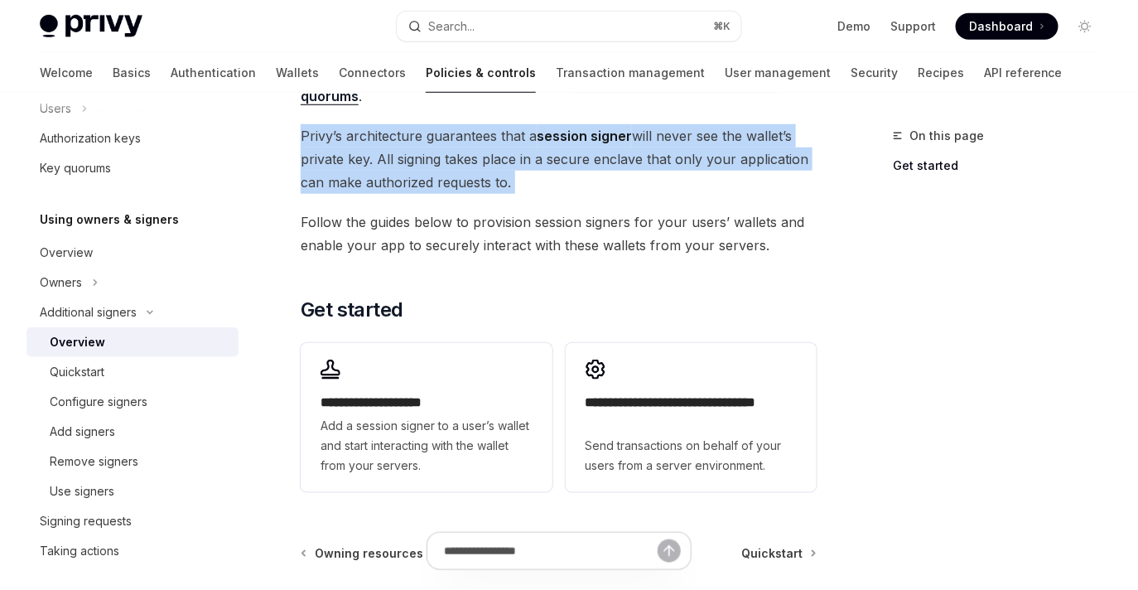
scroll to position [451, 0]
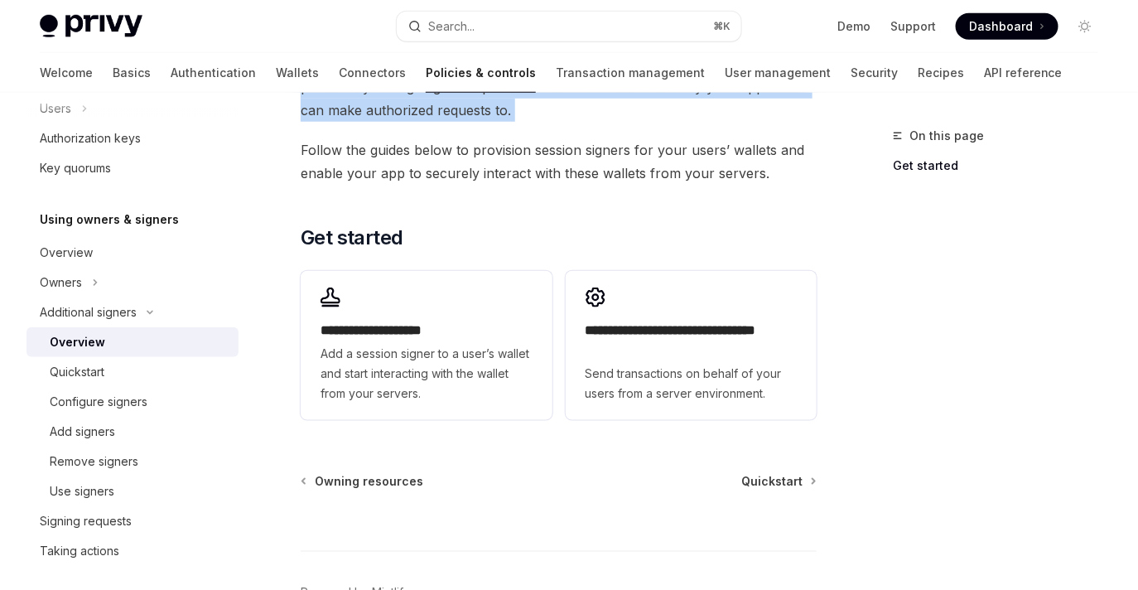
click at [567, 221] on div "**********" at bounding box center [559, 91] width 516 height 669
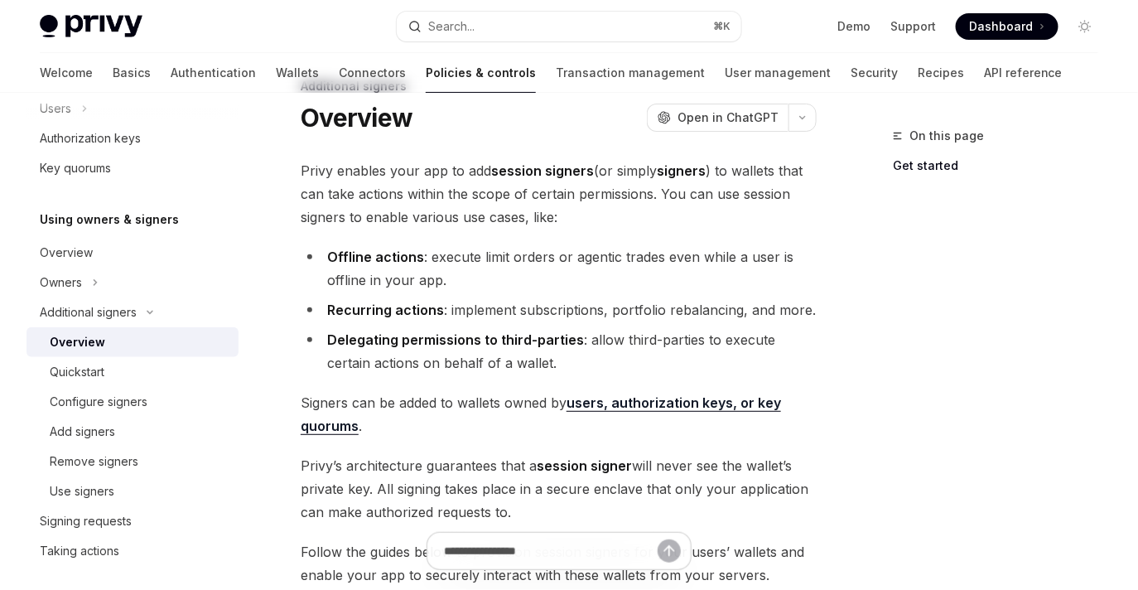
scroll to position [0, 0]
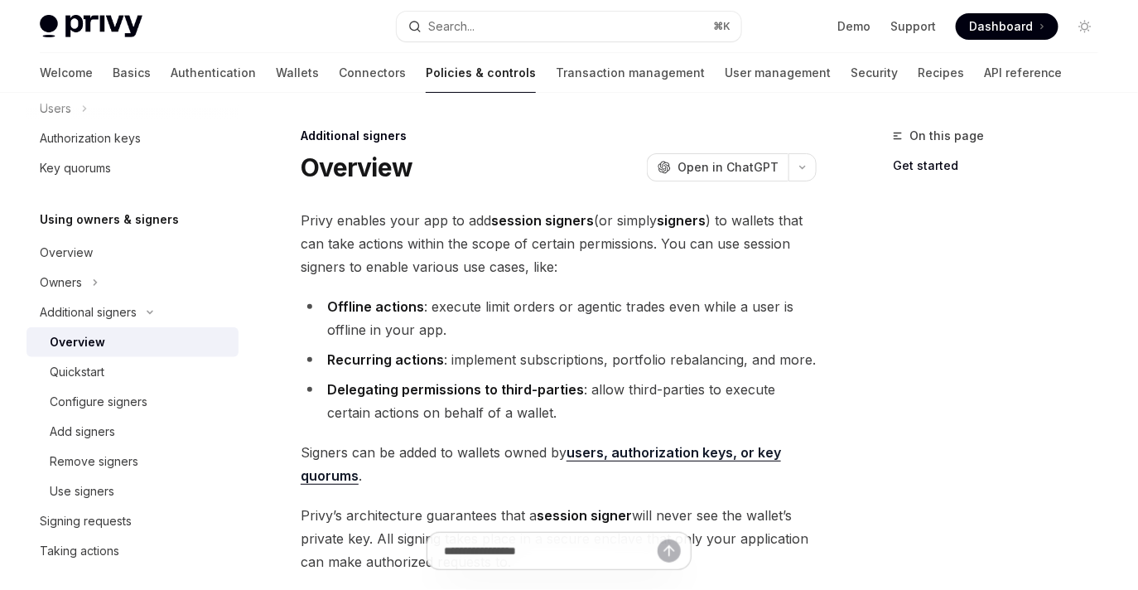
click at [567, 221] on strong "session signers" at bounding box center [542, 220] width 103 height 17
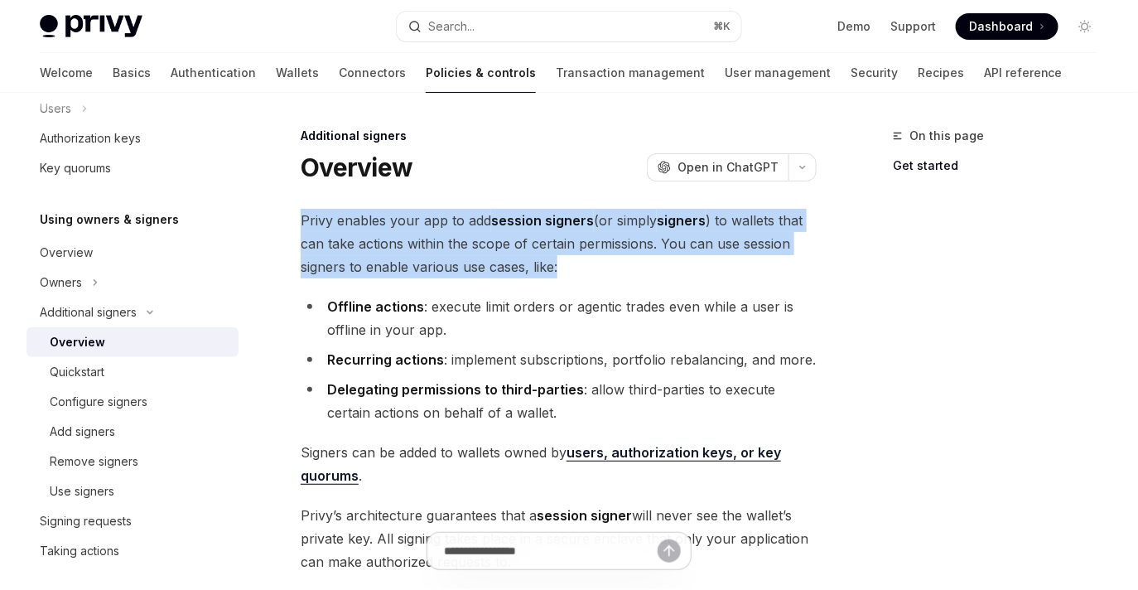
click at [546, 301] on li "Offline actions : execute limit orders or agentic trades even while a user is o…" at bounding box center [559, 318] width 516 height 46
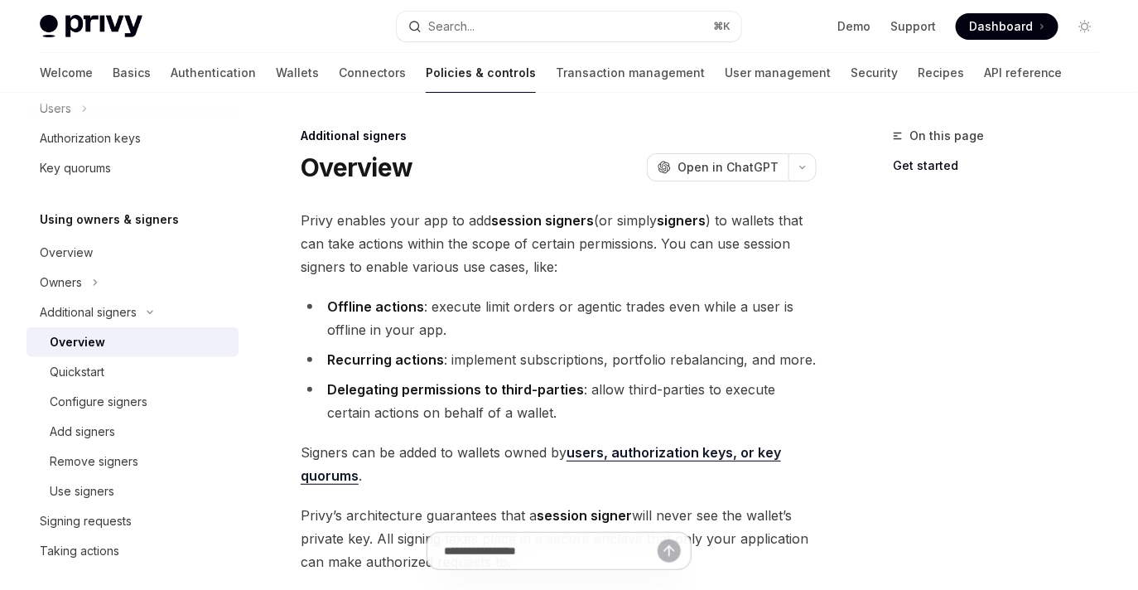
click at [546, 301] on li "Offline actions : execute limit orders or agentic trades even while a user is o…" at bounding box center [559, 318] width 516 height 46
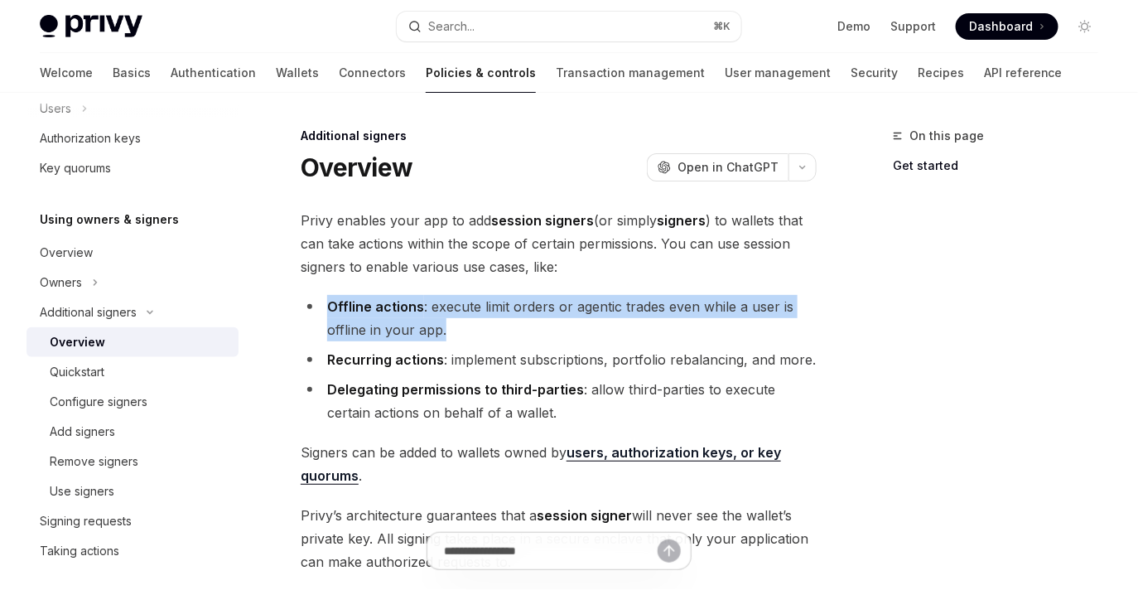
click at [529, 365] on li "Recurring actions : implement subscriptions, portfolio rebalancing, and more." at bounding box center [559, 359] width 516 height 23
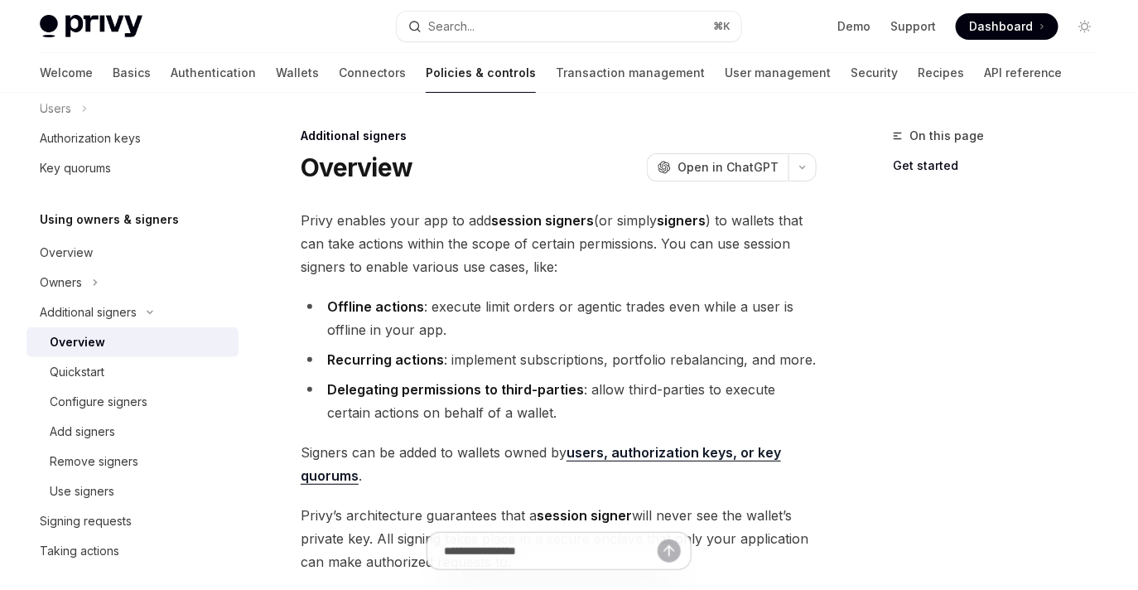
click at [529, 365] on li "Recurring actions : implement subscriptions, portfolio rebalancing, and more." at bounding box center [559, 359] width 516 height 23
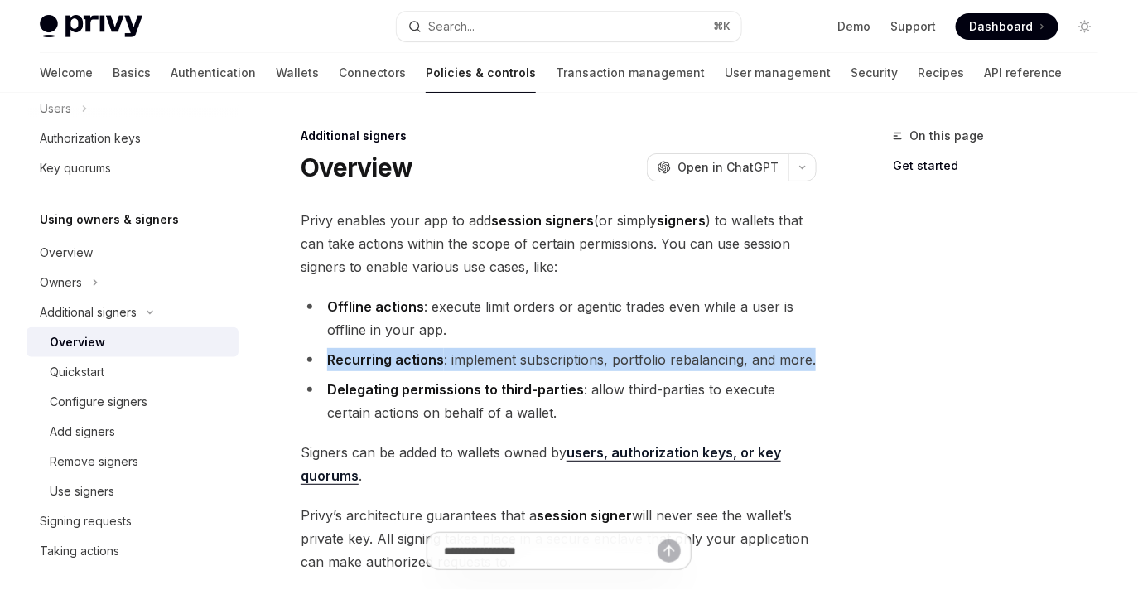
click at [510, 405] on li "Delegating permissions to third-parties : allow third-parties to execute certai…" at bounding box center [559, 401] width 516 height 46
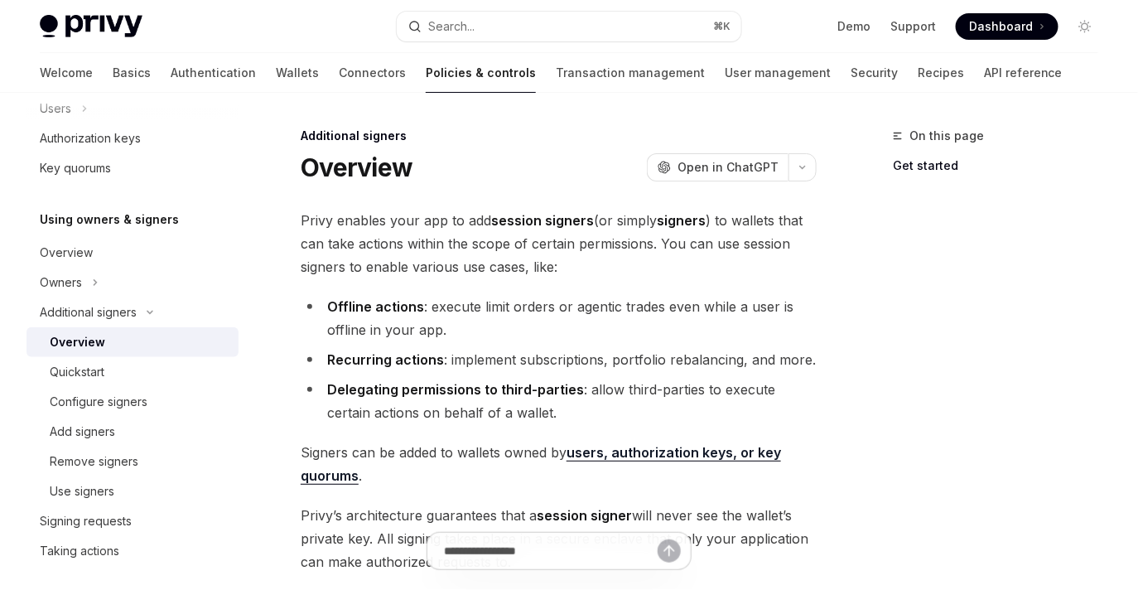
click at [510, 405] on li "Delegating permissions to third-parties : allow third-parties to execute certai…" at bounding box center [559, 401] width 516 height 46
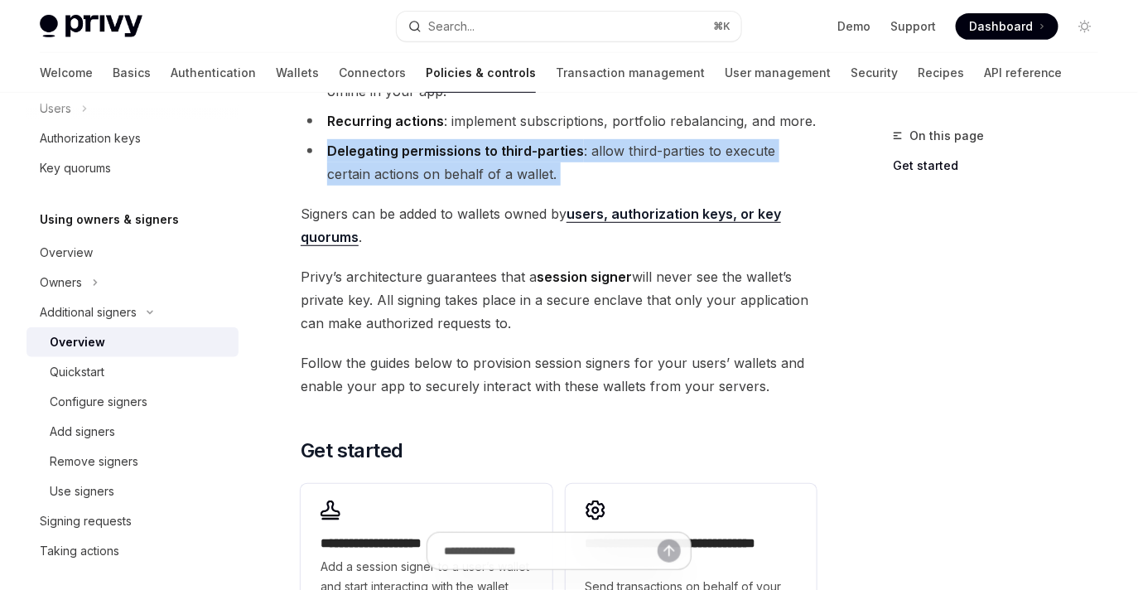
scroll to position [266, 0]
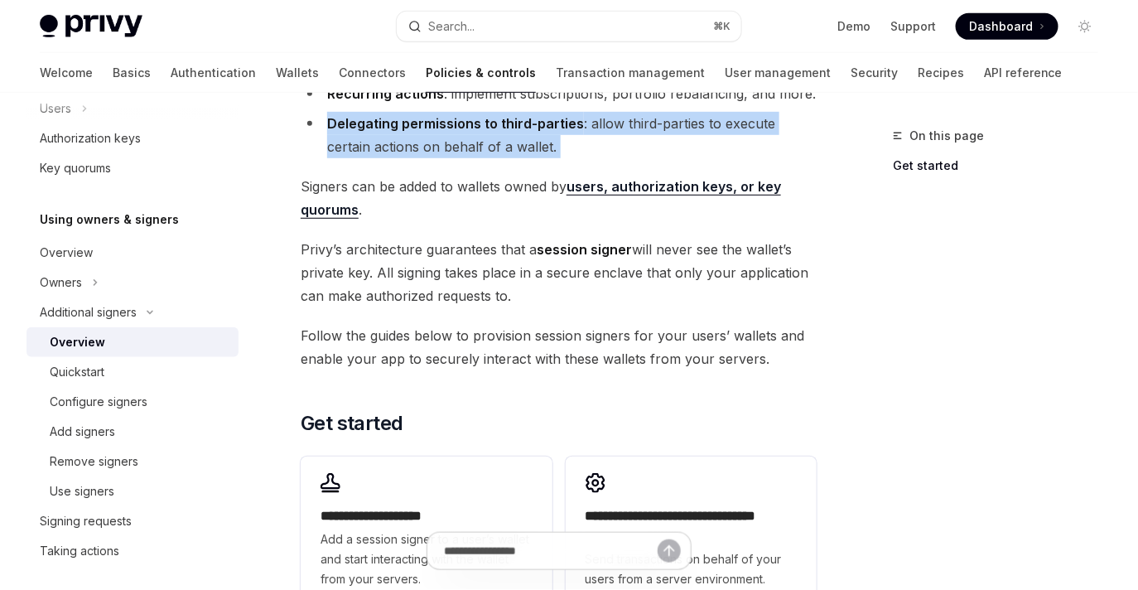
click at [516, 242] on span "[PERSON_NAME]’s architecture guarantees that a session signer will never see th…" at bounding box center [559, 273] width 516 height 70
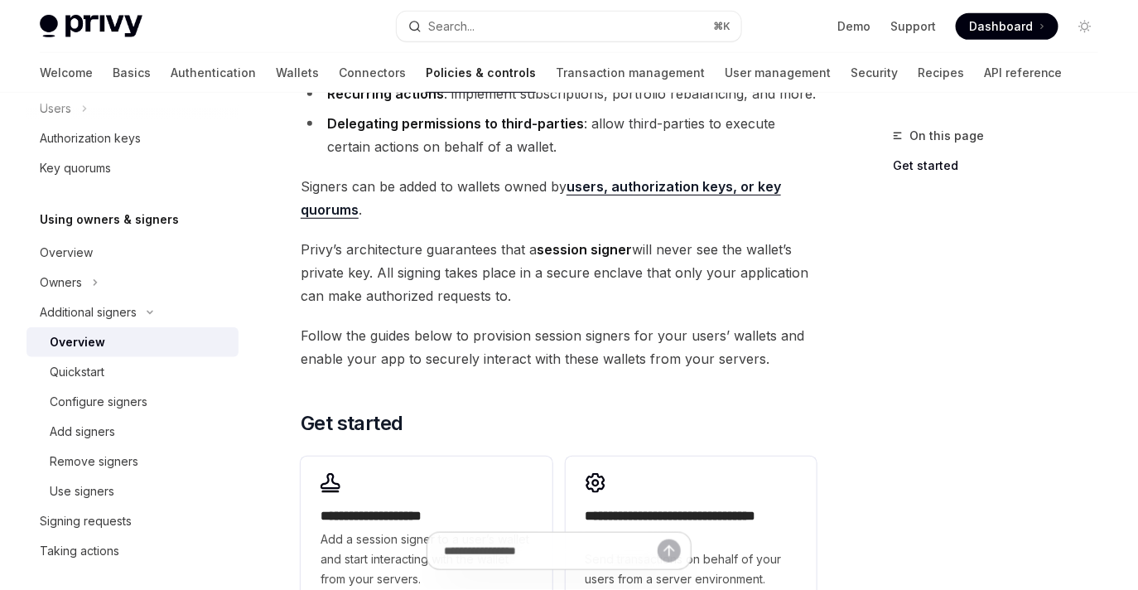
click at [516, 242] on span "[PERSON_NAME]’s architecture guarantees that a session signer will never see th…" at bounding box center [559, 273] width 516 height 70
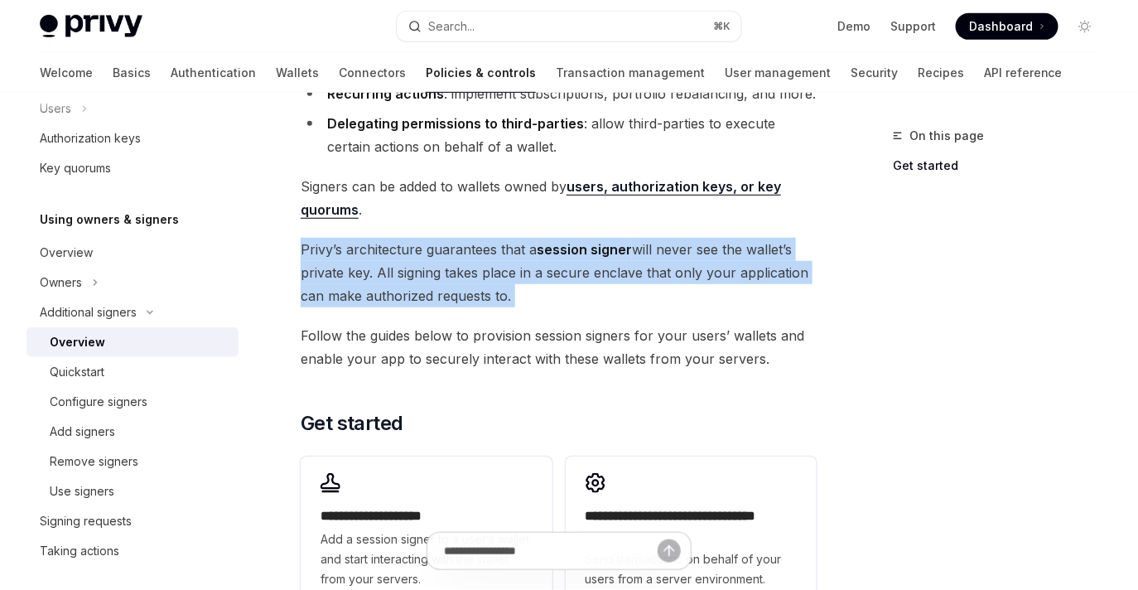
click at [638, 307] on div "**********" at bounding box center [559, 277] width 516 height 669
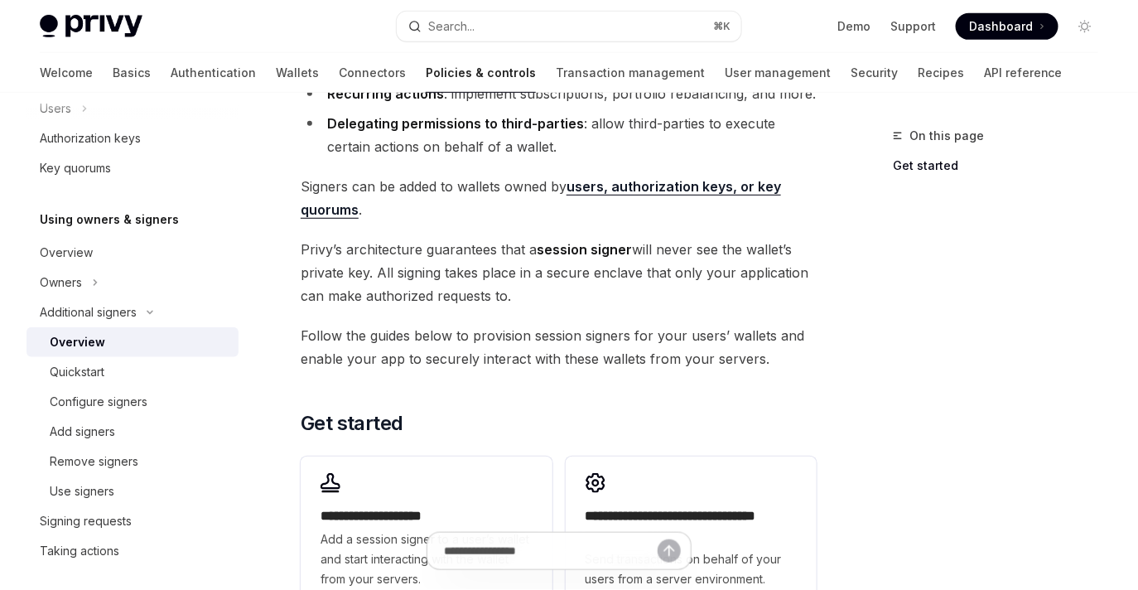
scroll to position [0, 0]
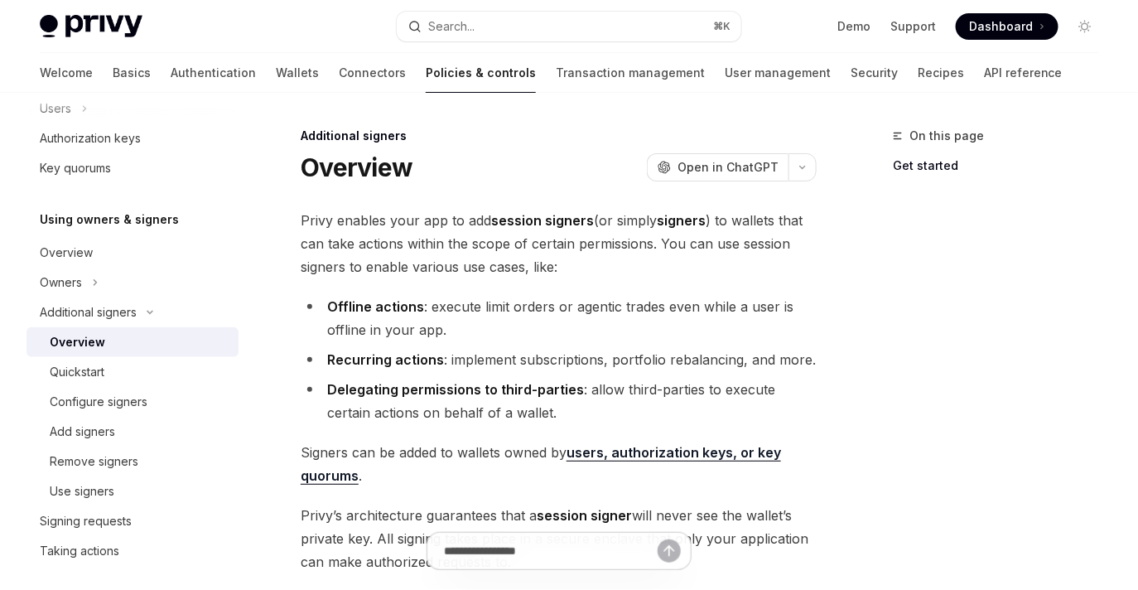
click at [633, 319] on li "Offline actions : execute limit orders or agentic trades even while a user is o…" at bounding box center [559, 318] width 516 height 46
click at [645, 307] on li "Offline actions : execute limit orders or agentic trades even while a user is o…" at bounding box center [559, 318] width 516 height 46
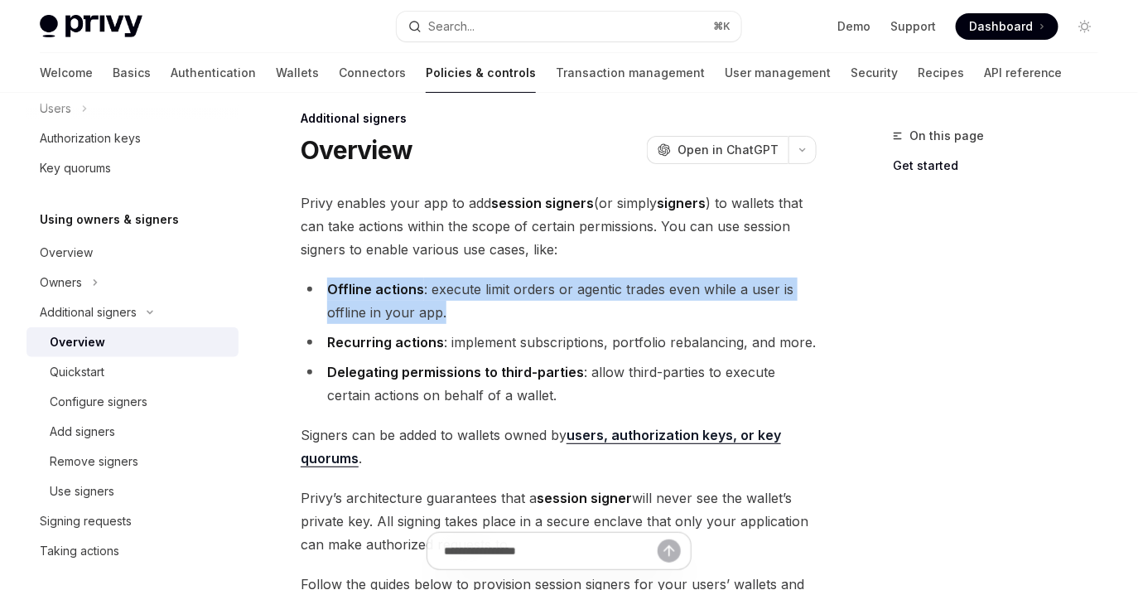
scroll to position [23, 0]
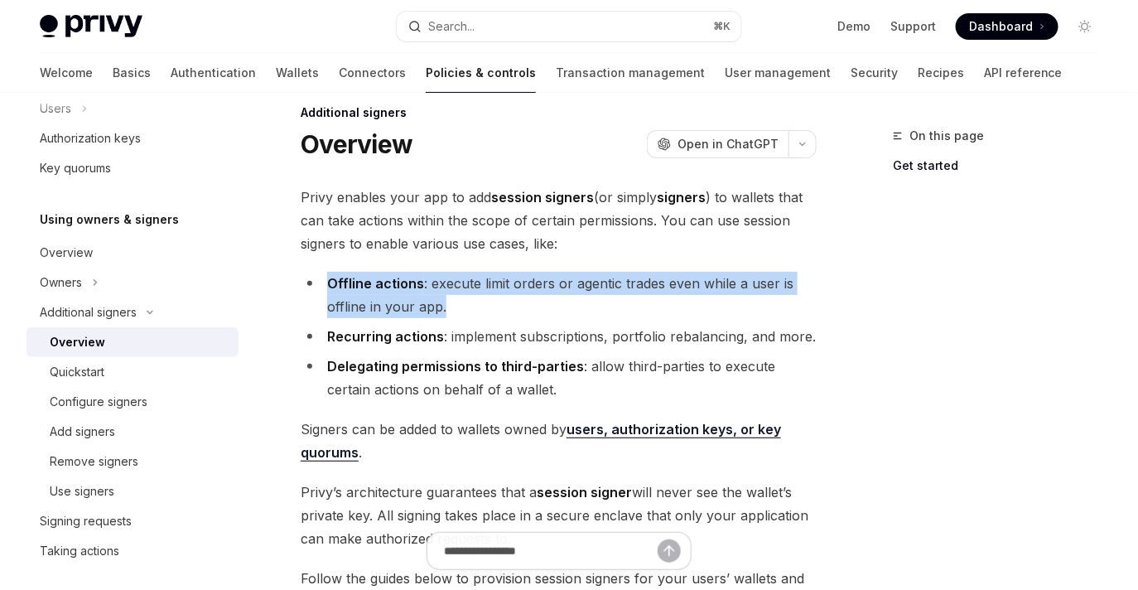
click at [635, 292] on li "Offline actions : execute limit orders or agentic trades even while a user is o…" at bounding box center [559, 295] width 516 height 46
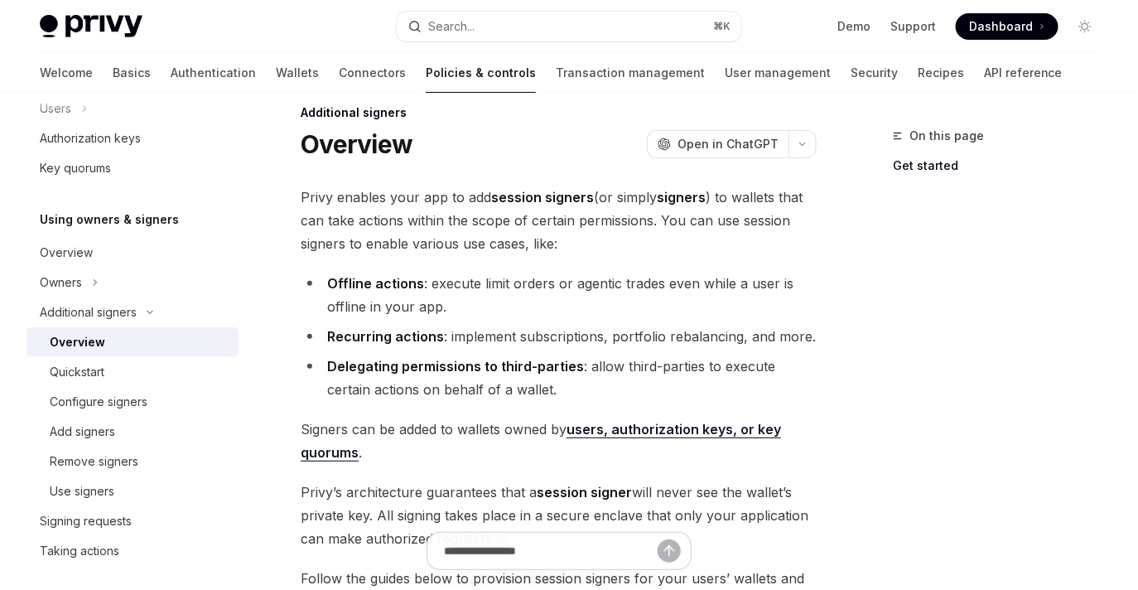
click at [635, 292] on li "Offline actions : execute limit orders or agentic trades even while a user is o…" at bounding box center [559, 295] width 516 height 46
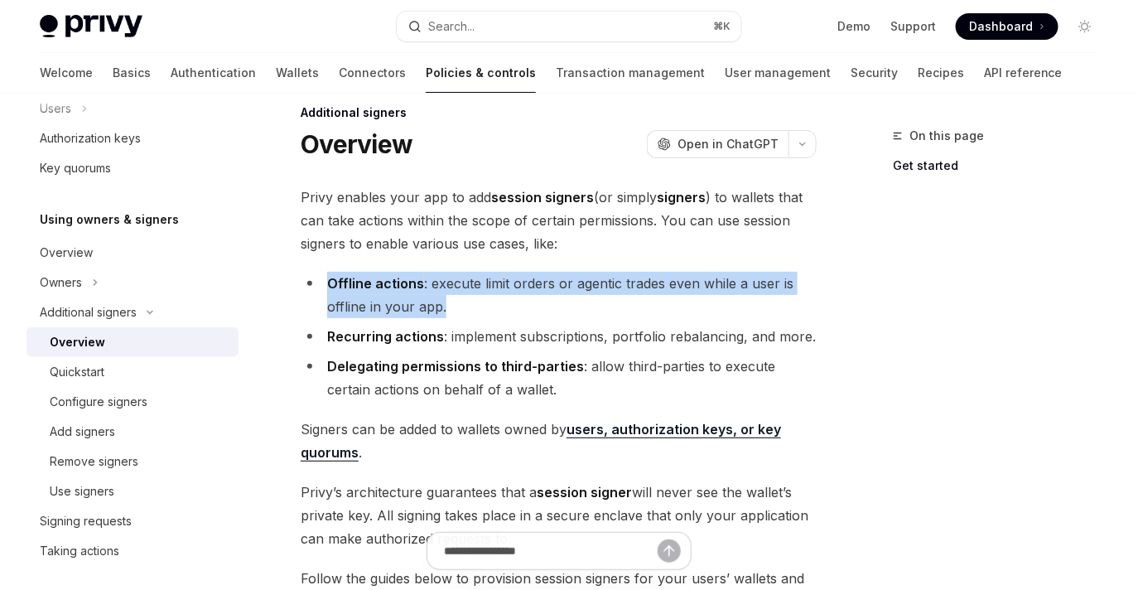
click at [638, 284] on li "Offline actions : execute limit orders or agentic trades even while a user is o…" at bounding box center [559, 295] width 516 height 46
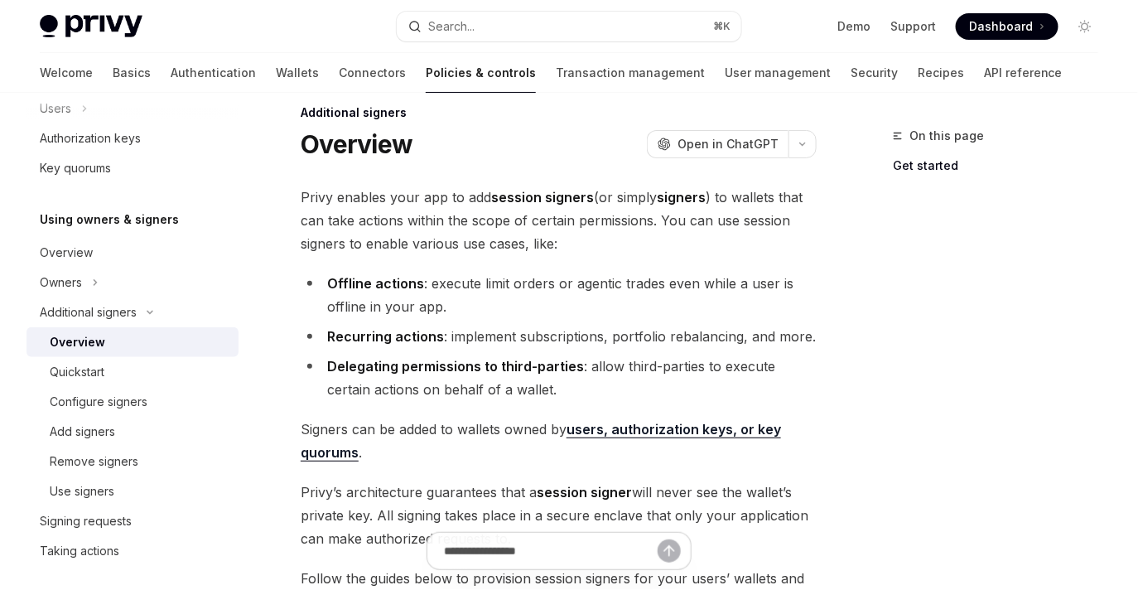
click at [638, 284] on li "Offline actions : execute limit orders or agentic trades even while a user is o…" at bounding box center [559, 295] width 516 height 46
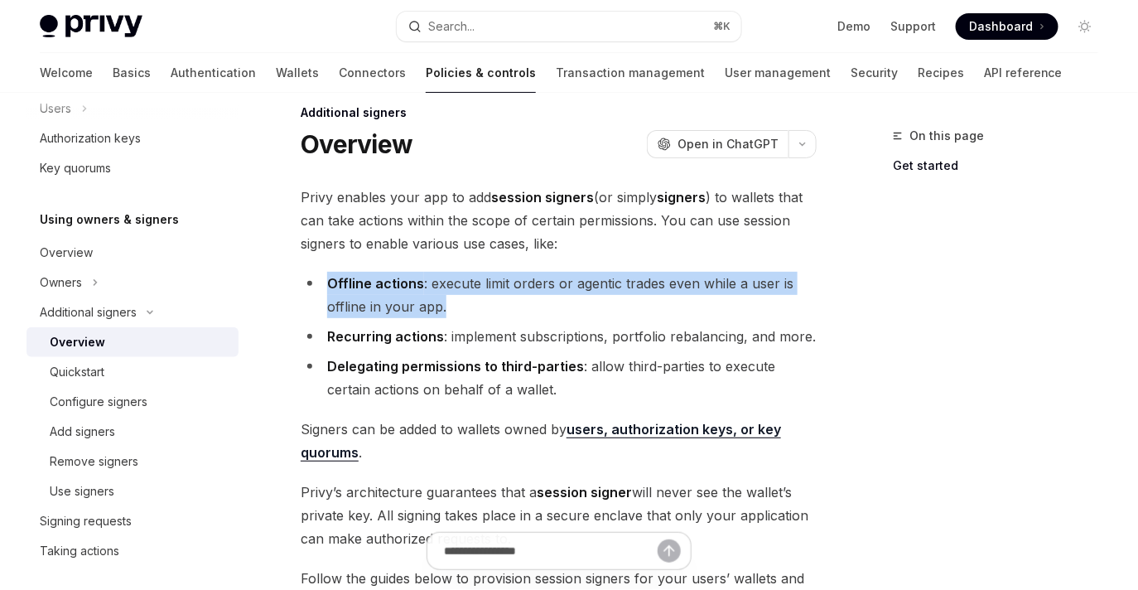
click at [638, 284] on li "Offline actions : execute limit orders or agentic trades even while a user is o…" at bounding box center [559, 295] width 516 height 46
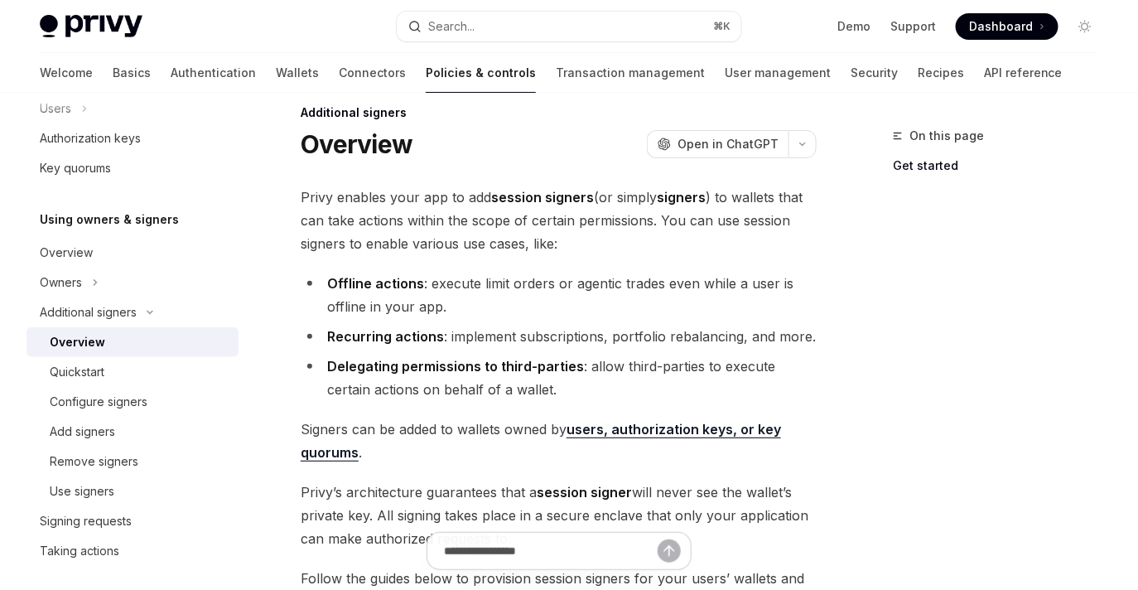
click at [638, 284] on li "Offline actions : execute limit orders or agentic trades even while a user is o…" at bounding box center [559, 295] width 516 height 46
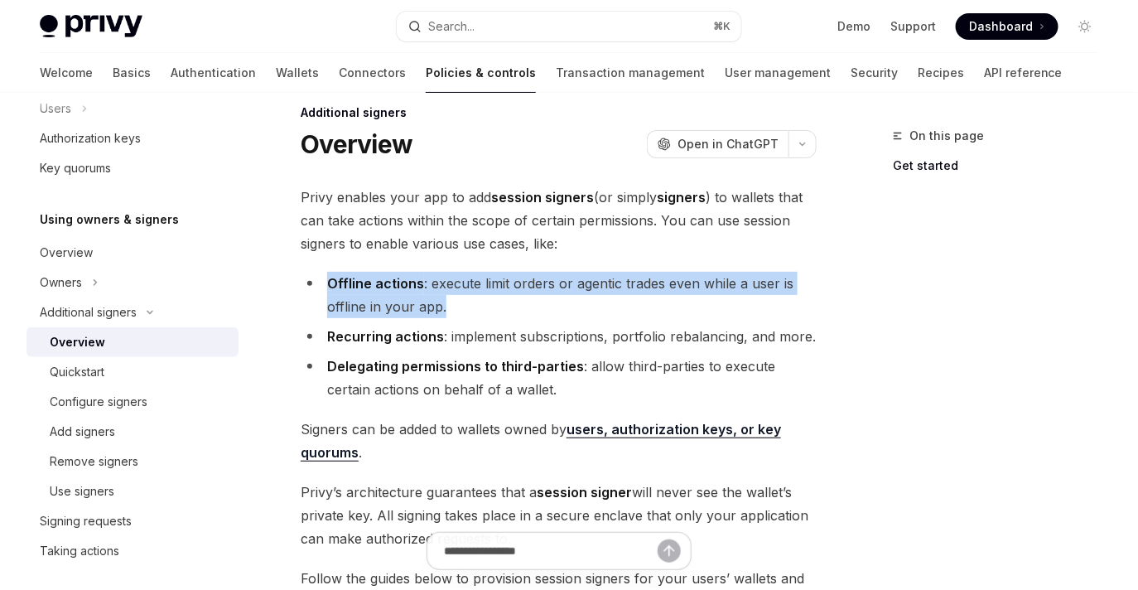
click at [636, 292] on li "Offline actions : execute limit orders or agentic trades even while a user is o…" at bounding box center [559, 295] width 516 height 46
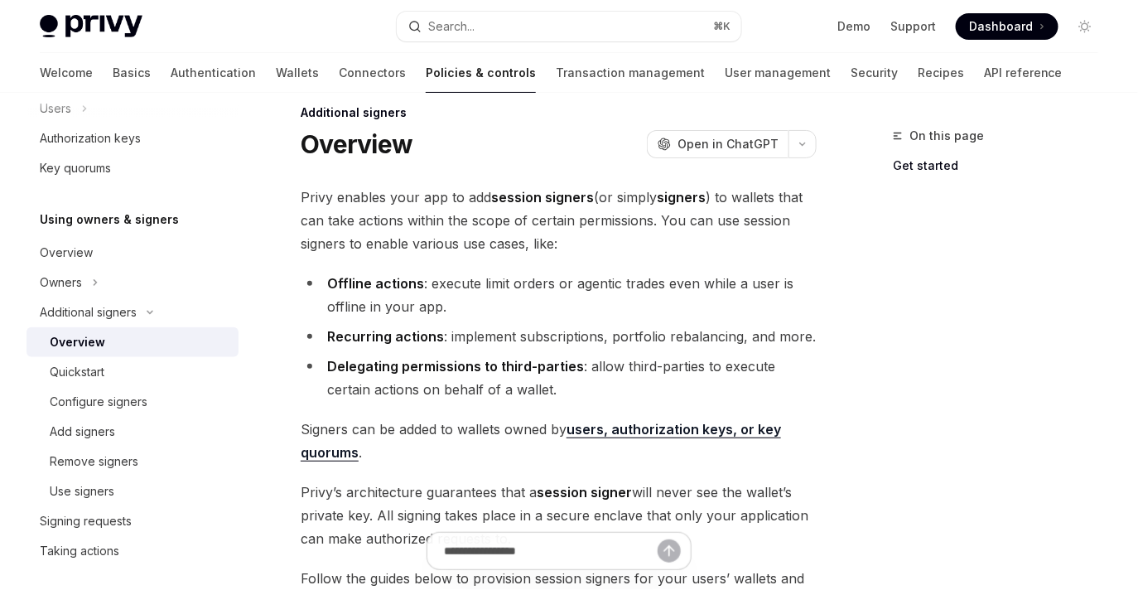
click at [636, 292] on li "Offline actions : execute limit orders or agentic trades even while a user is o…" at bounding box center [559, 295] width 516 height 46
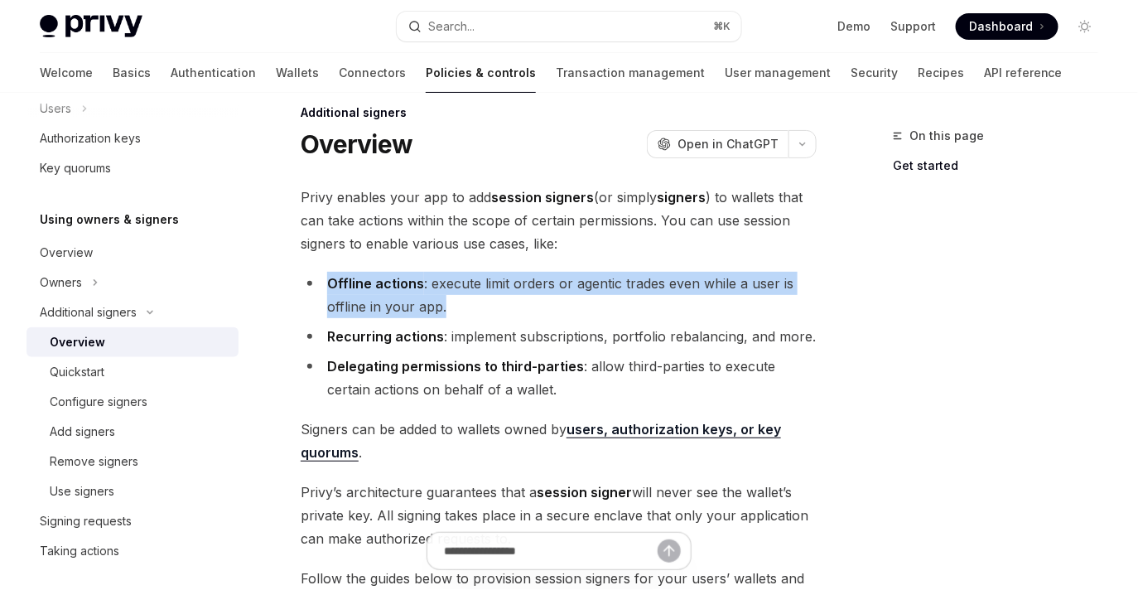
click at [632, 301] on li "Offline actions : execute limit orders or agentic trades even while a user is o…" at bounding box center [559, 295] width 516 height 46
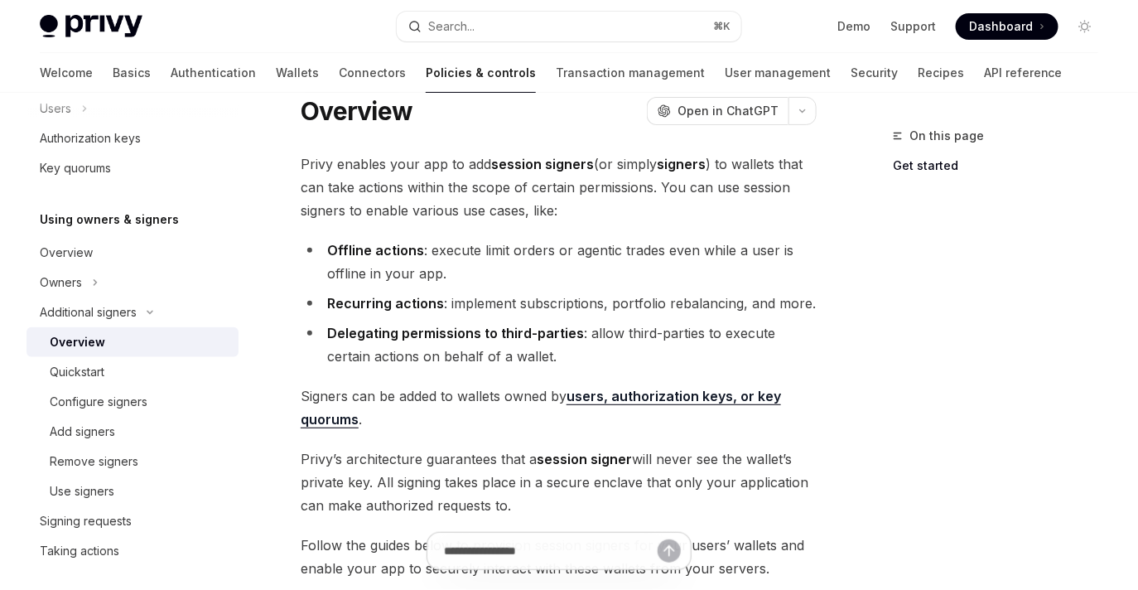
scroll to position [64, 0]
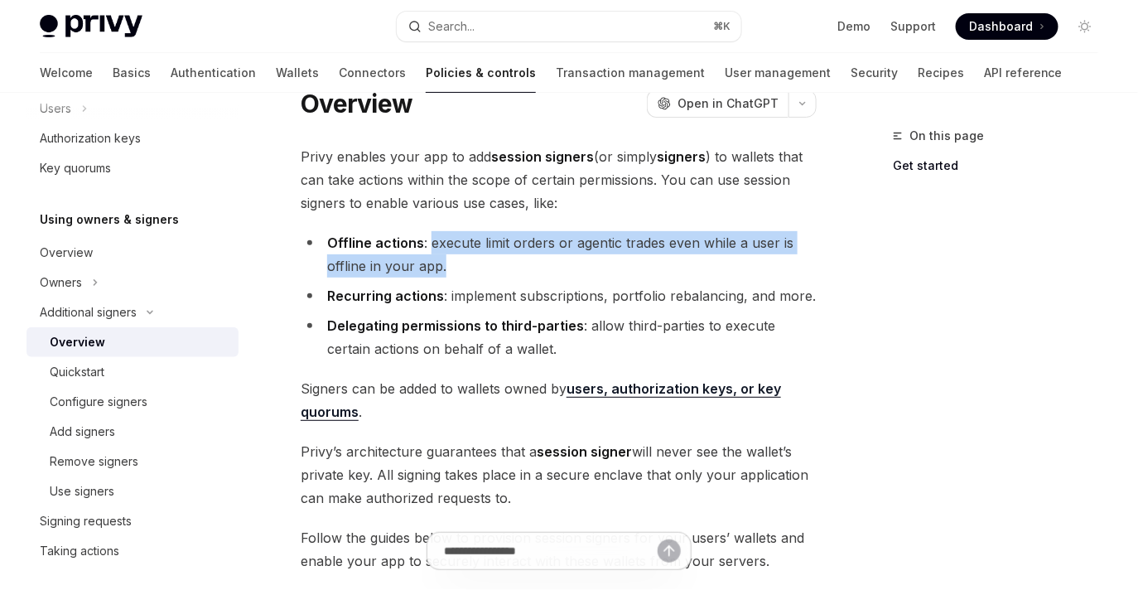
drag, startPoint x: 429, startPoint y: 244, endPoint x: 447, endPoint y: 268, distance: 29.7
click at [447, 268] on li "Offline actions : execute limit orders or agentic trades even while a user is o…" at bounding box center [559, 254] width 516 height 46
copy li "execute limit orders or agentic trades even while a user is offline in your app."
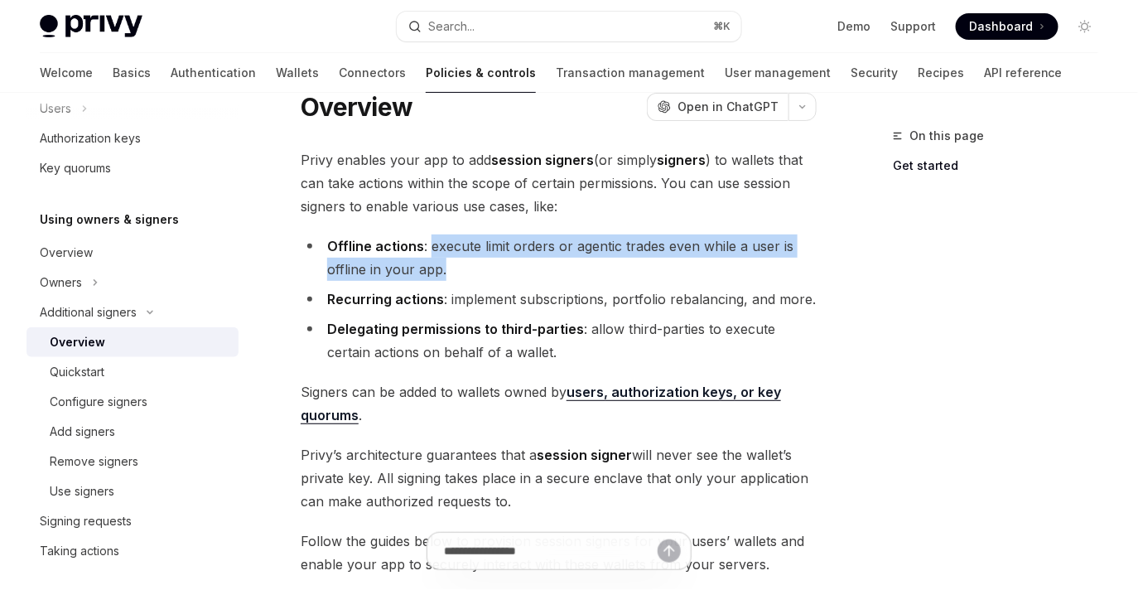
click at [675, 284] on ul "Offline actions : execute limit orders or agentic trades even while a user is o…" at bounding box center [559, 298] width 516 height 129
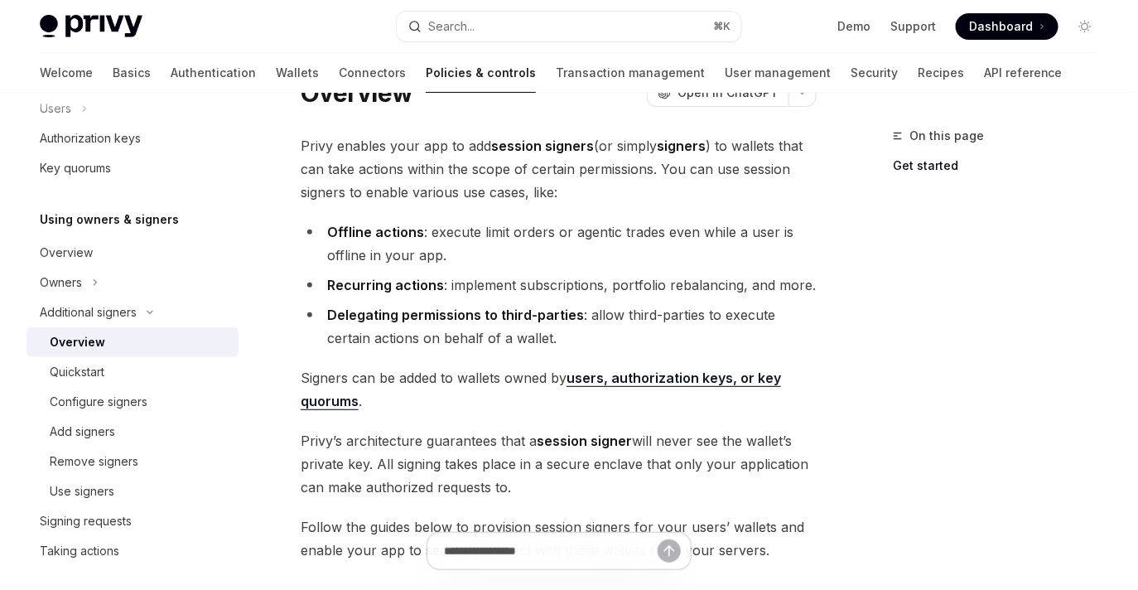
scroll to position [0, 0]
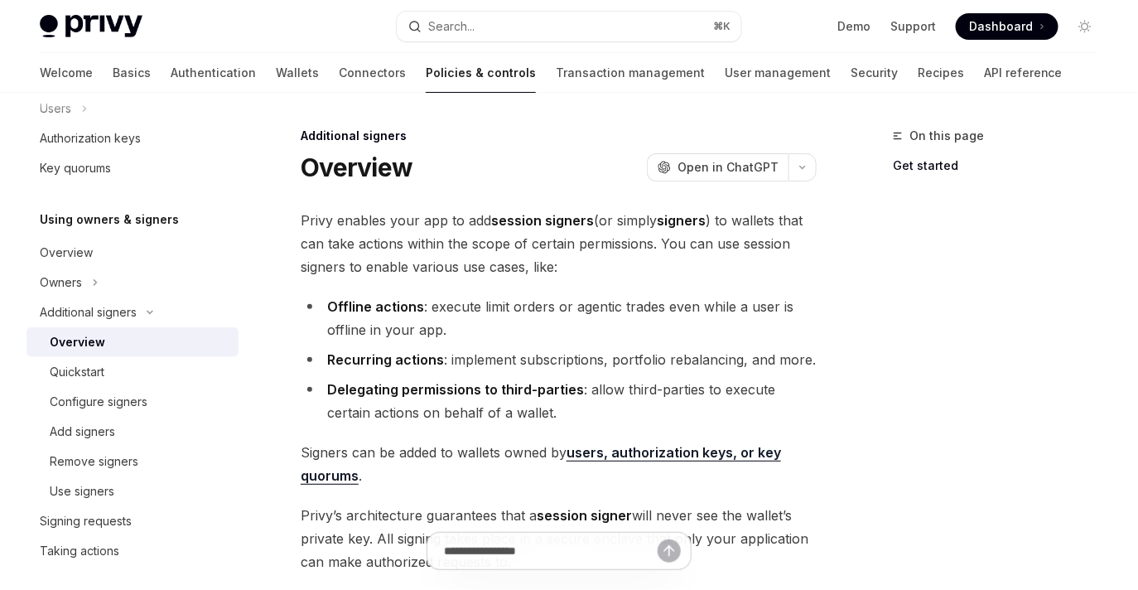
click at [994, 25] on span "Dashboard" at bounding box center [1001, 26] width 64 height 17
